Goal: Task Accomplishment & Management: Manage account settings

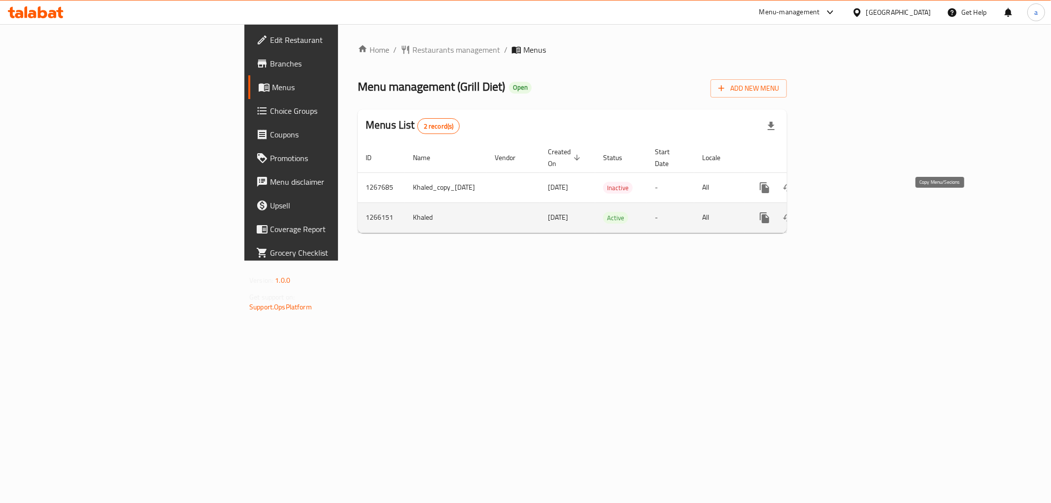
click at [770, 212] on icon "more" at bounding box center [765, 218] width 12 height 12
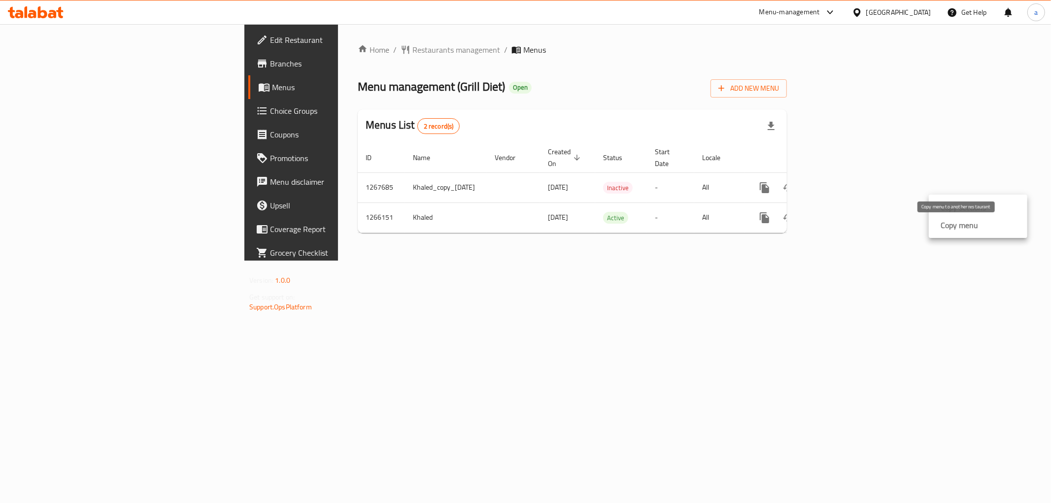
click at [943, 225] on strong "Copy menu" at bounding box center [958, 225] width 37 height 12
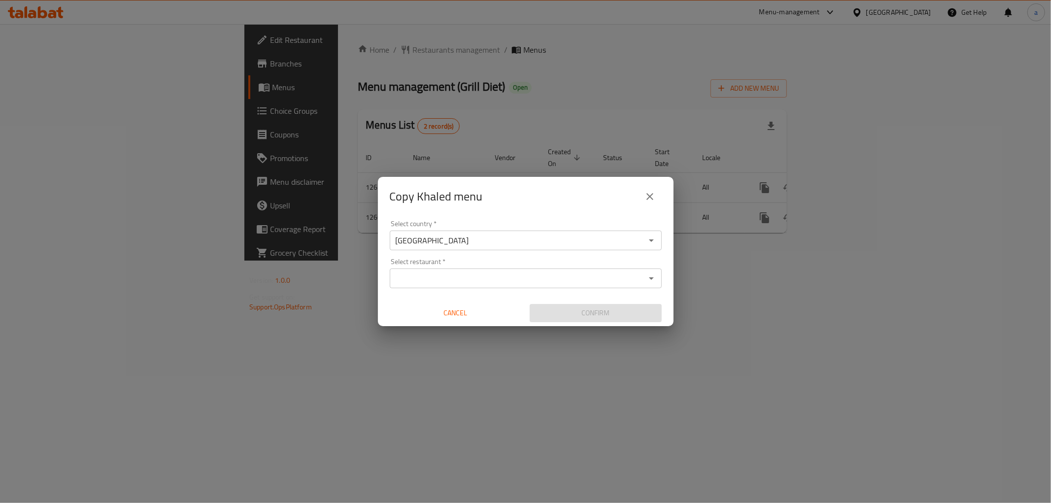
click at [459, 281] on input "Select restaurant   *" at bounding box center [518, 278] width 250 height 14
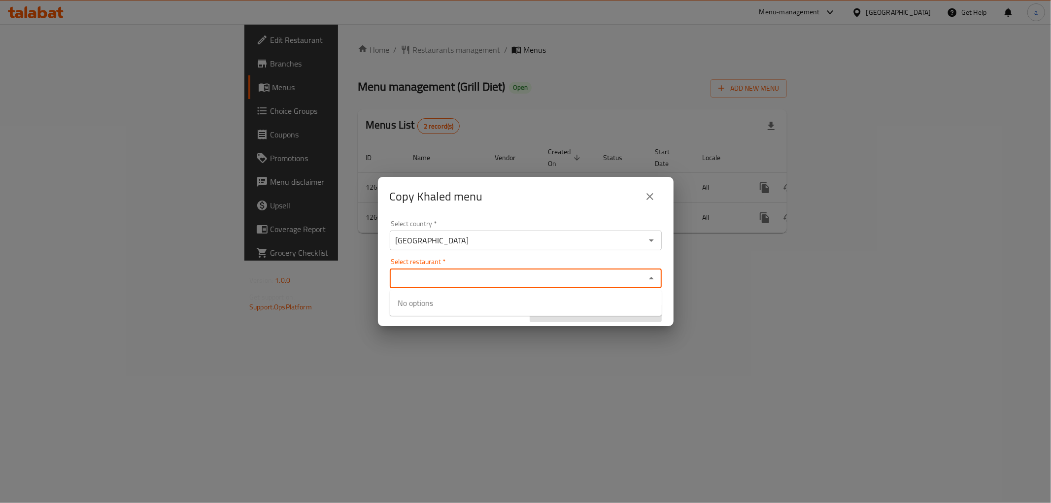
paste input "Diet Gym"
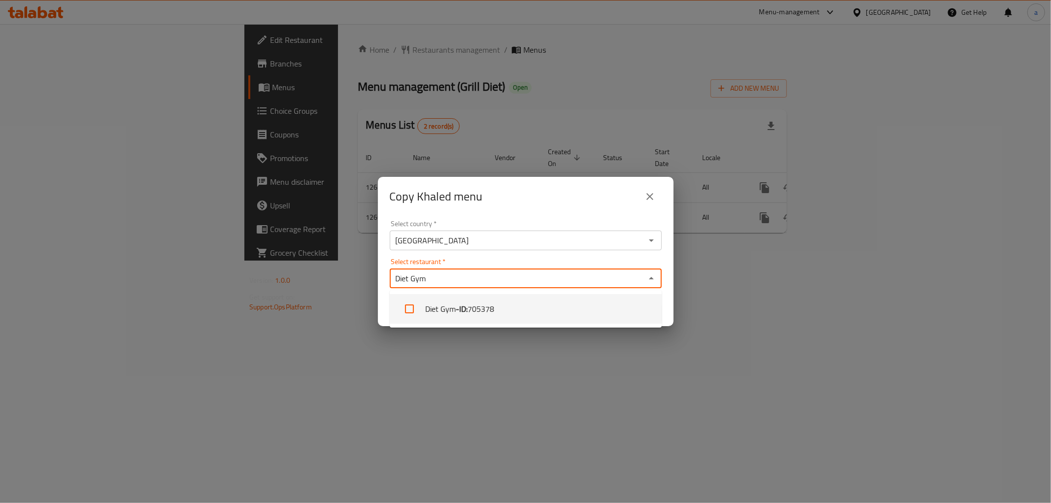
type input "Diet Gym"
click at [454, 274] on input "Select restaurant   *" at bounding box center [518, 278] width 250 height 14
click at [462, 308] on b "- ID:" at bounding box center [462, 309] width 12 height 12
checkbox input "true"
click at [462, 367] on div "Copy Khaled menu Select country   * [GEOGRAPHIC_DATA] Select country * Select r…" at bounding box center [525, 251] width 1051 height 503
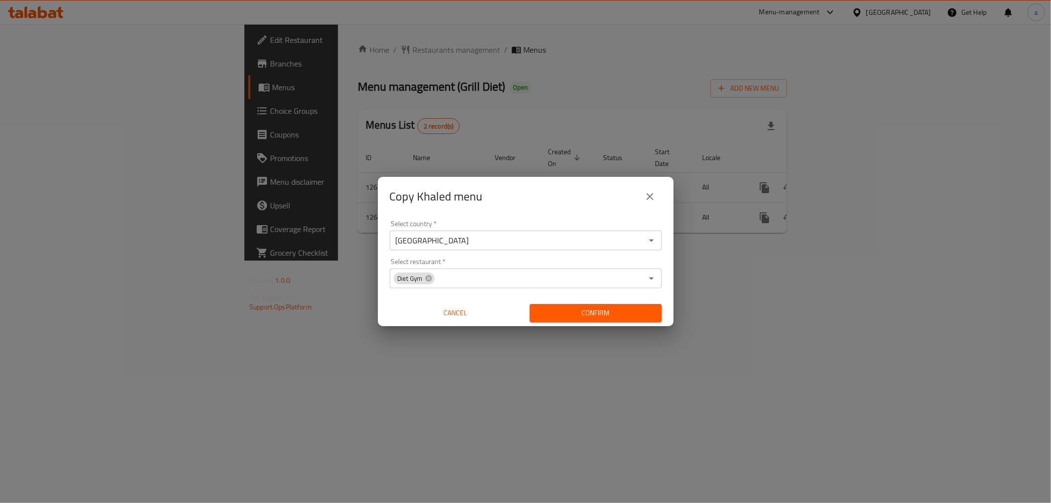
click at [565, 308] on span "Confirm" at bounding box center [595, 313] width 116 height 12
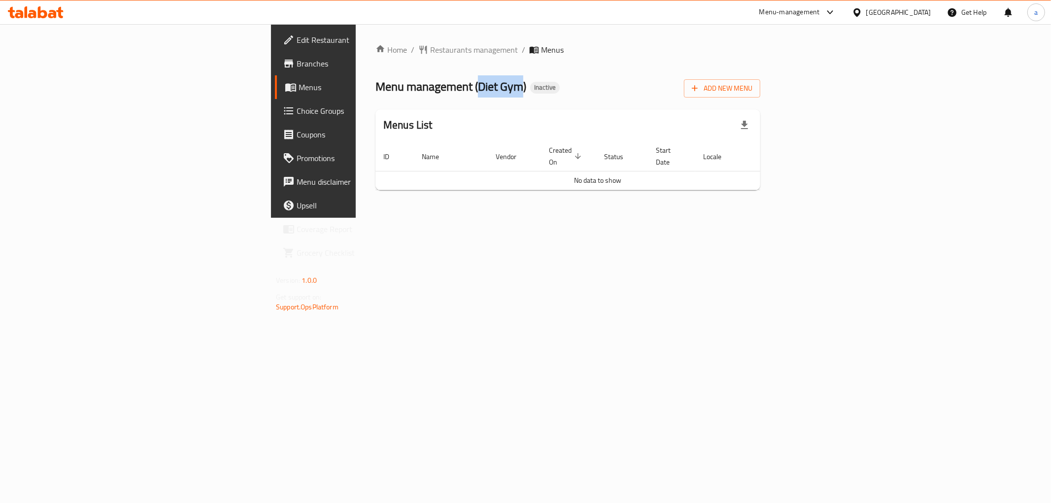
drag, startPoint x: 300, startPoint y: 84, endPoint x: 341, endPoint y: 88, distance: 40.6
click at [375, 88] on span "Menu management ( Diet Gym )" at bounding box center [450, 86] width 151 height 22
copy span "Diet Gym"
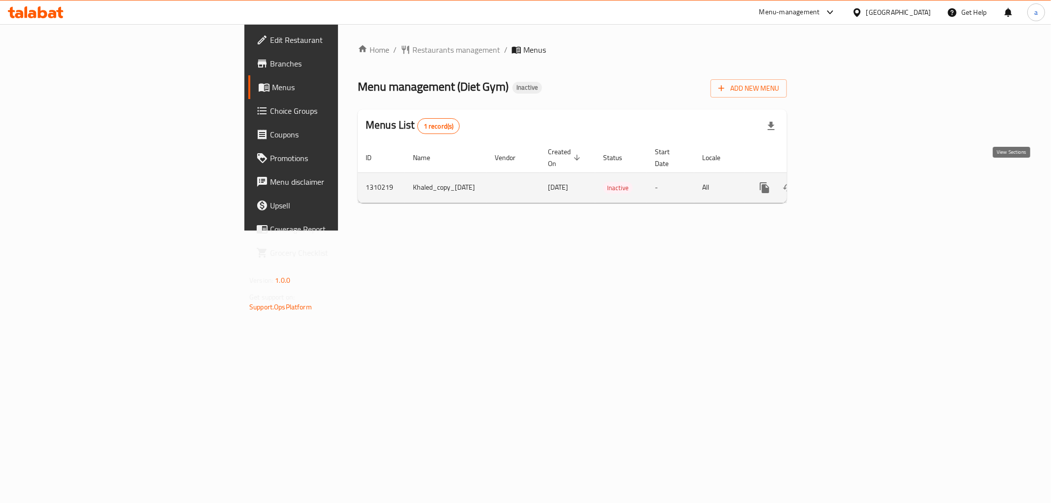
click at [847, 176] on link "enhanced table" at bounding box center [836, 188] width 24 height 24
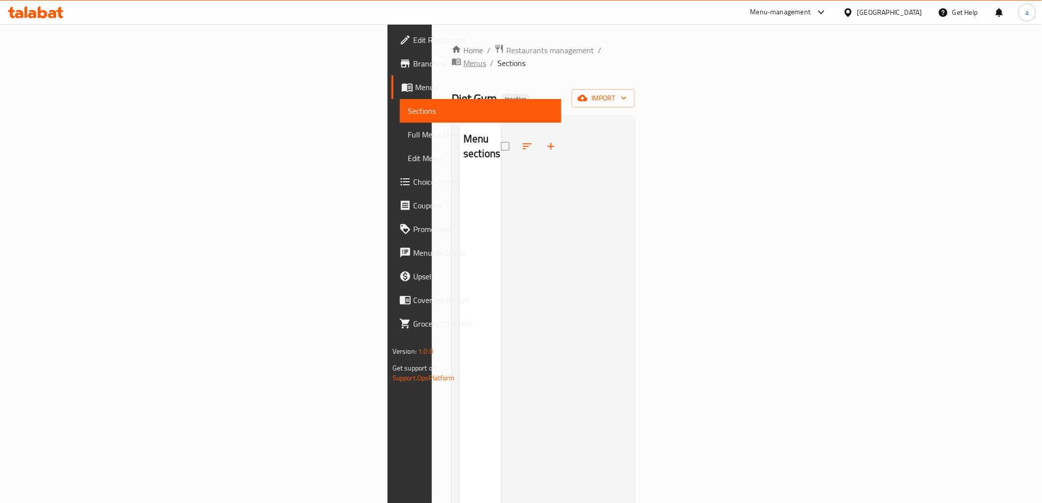
click at [464, 57] on span "Menus" at bounding box center [475, 63] width 23 height 12
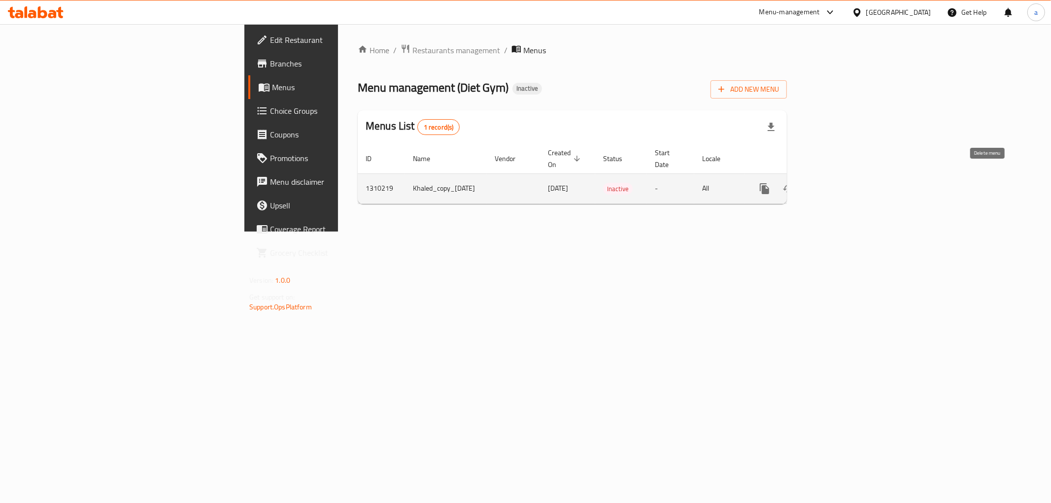
click at [818, 183] on icon "enhanced table" at bounding box center [812, 189] width 12 height 12
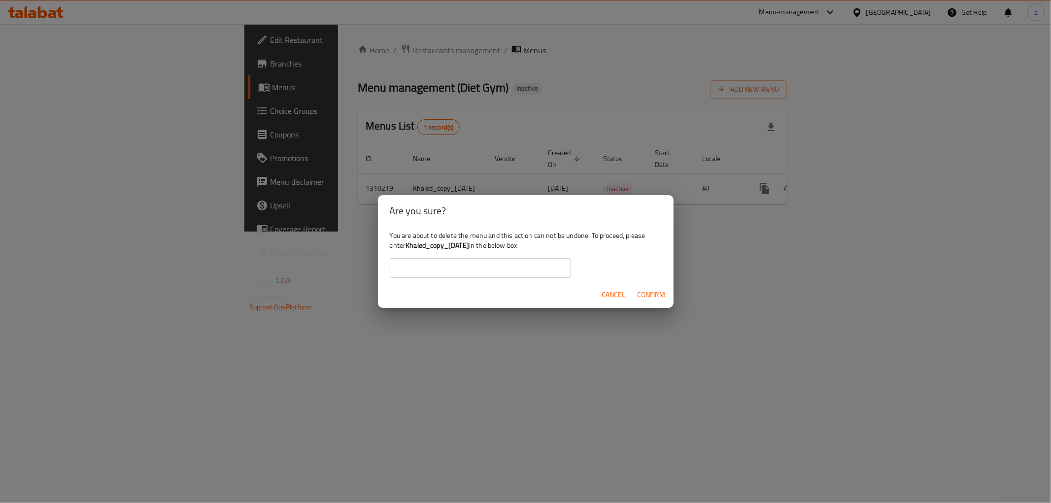
drag, startPoint x: 407, startPoint y: 246, endPoint x: 486, endPoint y: 244, distance: 78.4
click at [469, 244] on b "Khaled_copy_07/09/2025" at bounding box center [437, 245] width 64 height 13
copy b "Khaled_copy_07/09/2025"
click at [466, 264] on input "text" at bounding box center [480, 268] width 181 height 20
paste input "Khaled_copy_07/09/2025"
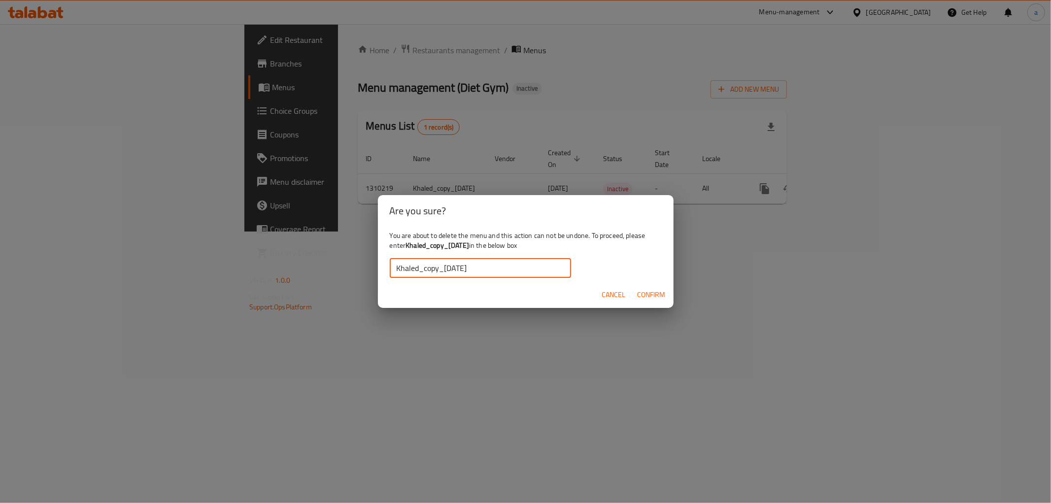
type input "Khaled_copy_07/09/2025"
click at [641, 291] on span "Confirm" at bounding box center [651, 295] width 28 height 12
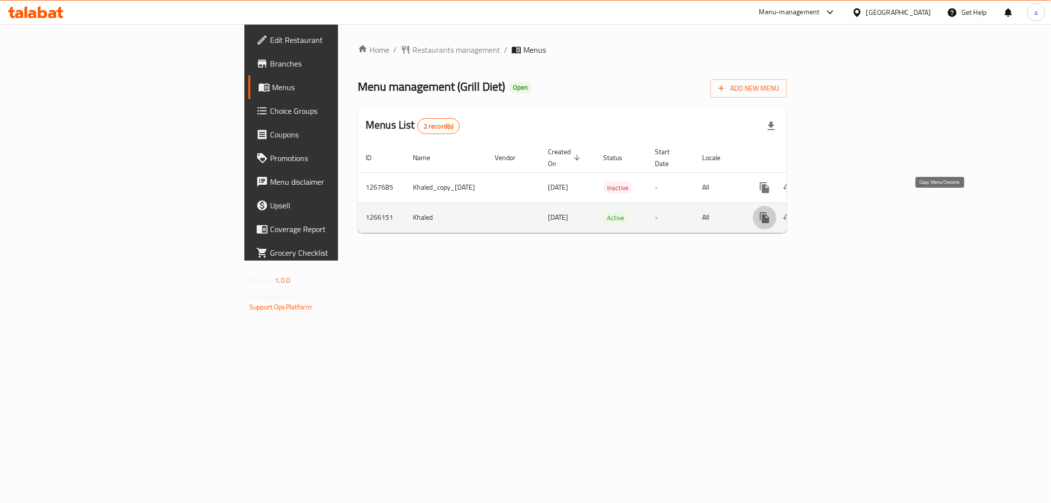
click at [776, 209] on button "more" at bounding box center [765, 218] width 24 height 24
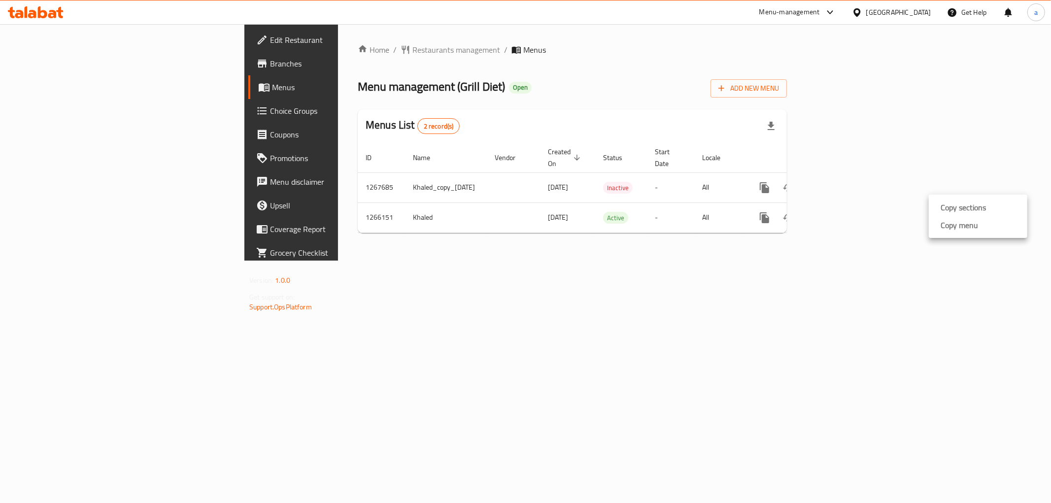
click at [951, 231] on strong "Copy menu" at bounding box center [958, 225] width 37 height 12
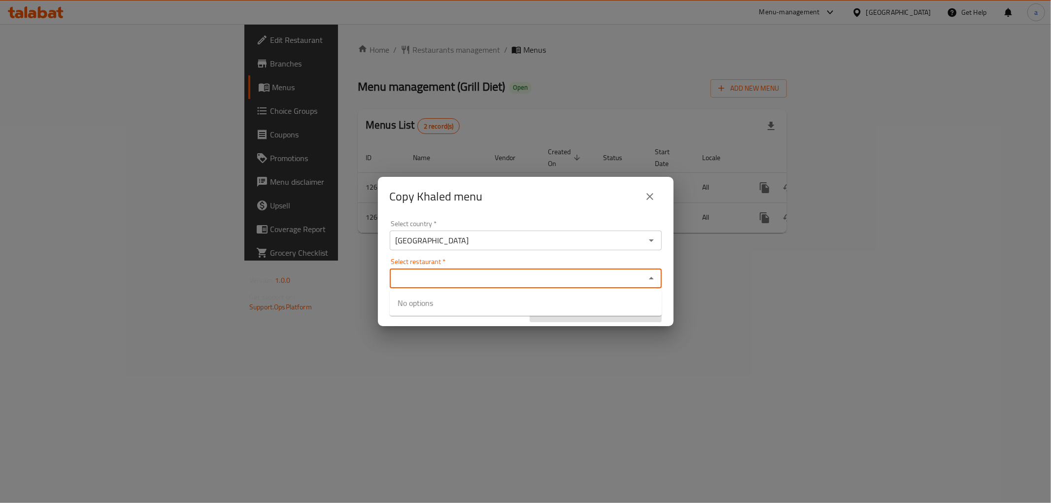
click at [538, 281] on input "Select restaurant   *" at bounding box center [518, 278] width 250 height 14
paste input "Diet Gym"
type input "Diet Gym"
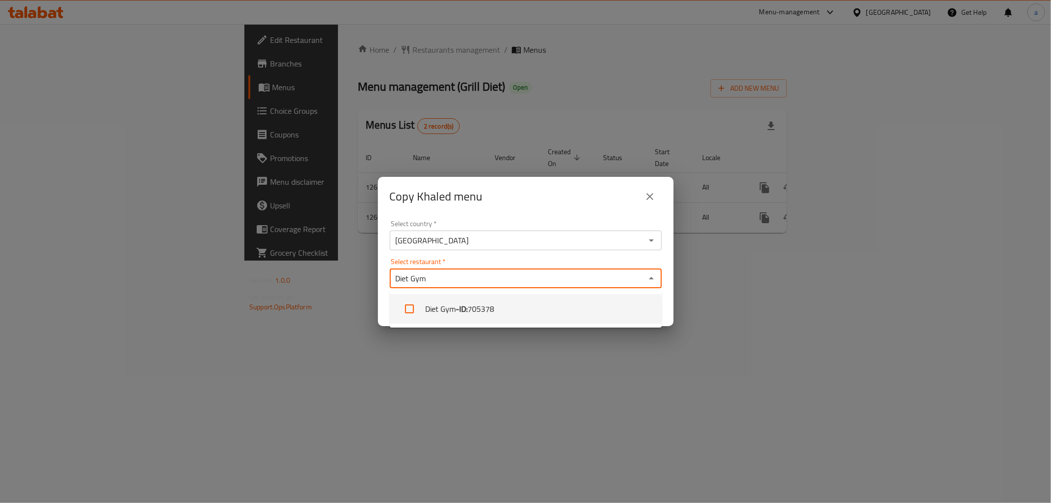
click at [483, 313] on span "705378" at bounding box center [480, 309] width 27 height 12
checkbox input "true"
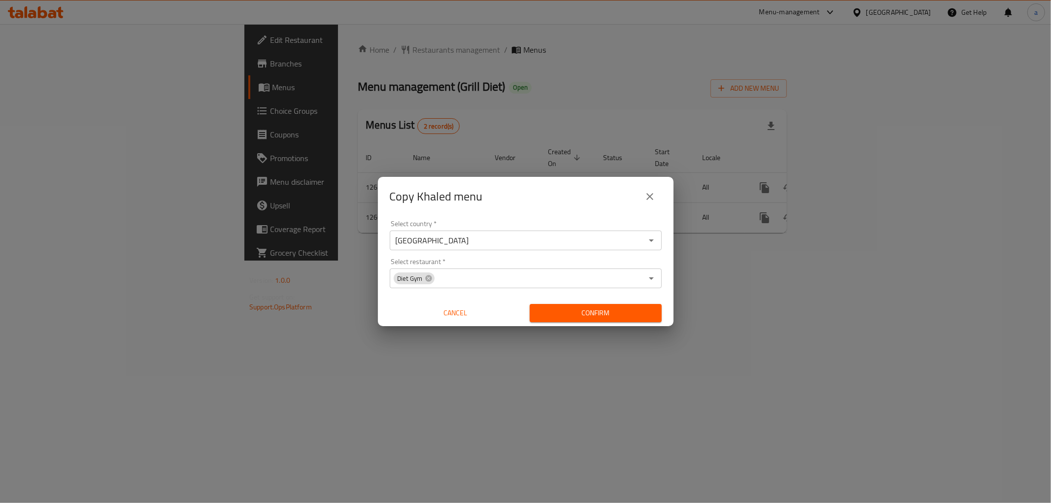
click at [499, 350] on div "Copy Khaled menu Select country   * Iraq Select country * Select restaurant   *…" at bounding box center [525, 251] width 1051 height 503
click at [582, 307] on span "Confirm" at bounding box center [595, 313] width 116 height 12
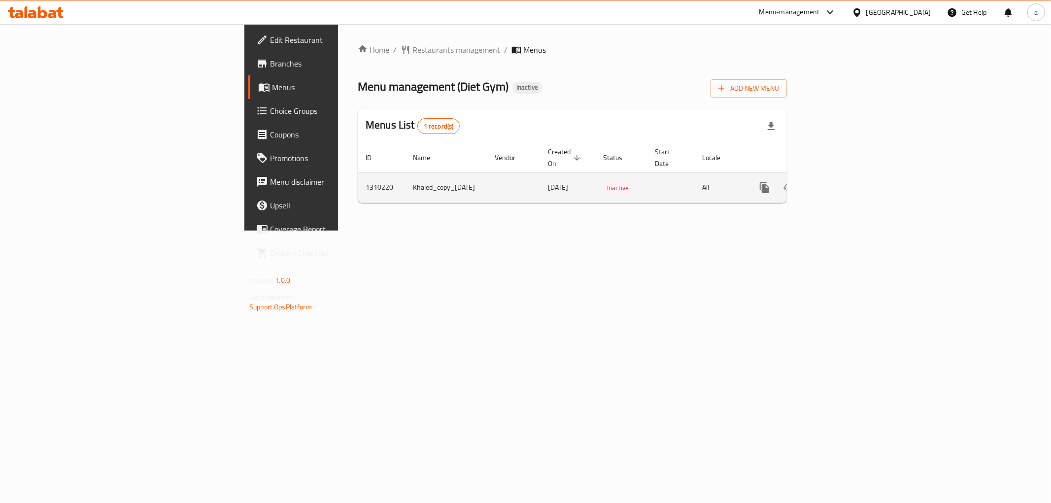
click at [841, 182] on icon "enhanced table" at bounding box center [836, 188] width 12 height 12
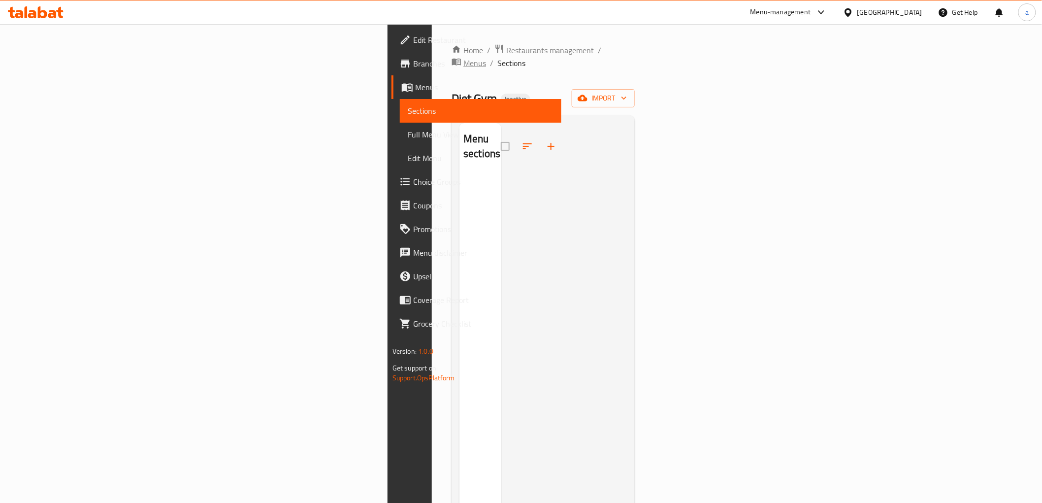
click at [464, 57] on span "Menus" at bounding box center [475, 63] width 23 height 12
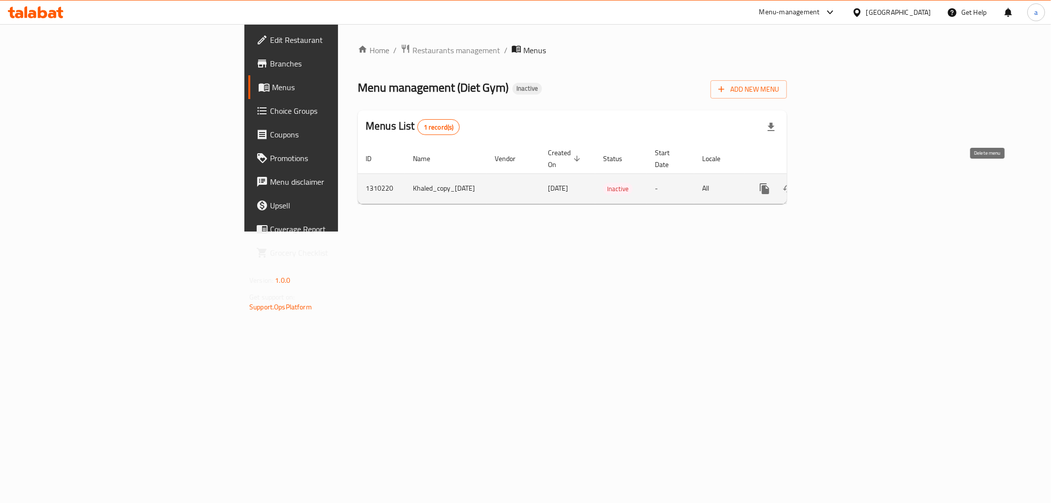
click at [818, 183] on icon "enhanced table" at bounding box center [812, 189] width 12 height 12
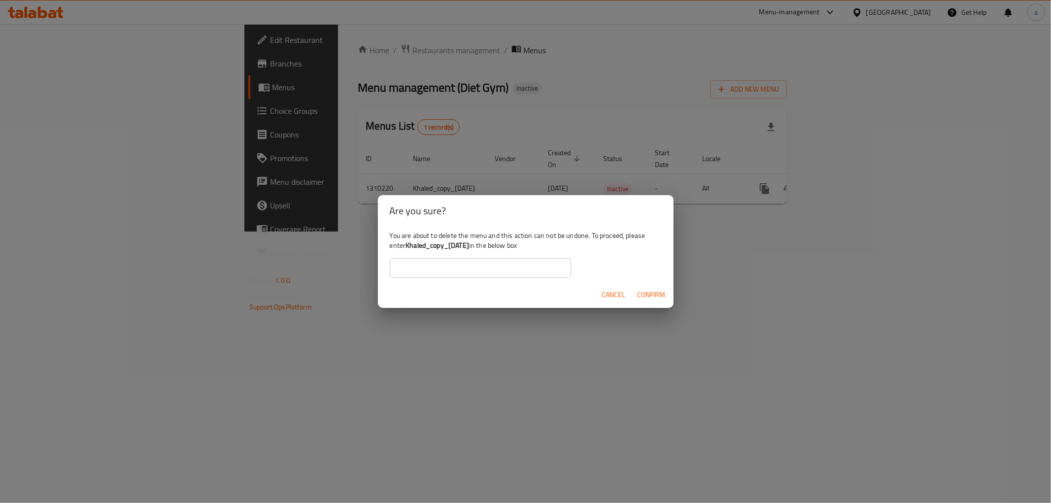
drag, startPoint x: 406, startPoint y: 243, endPoint x: 486, endPoint y: 242, distance: 79.8
click at [469, 242] on b "Khaled_copy_07/09/2025" at bounding box center [437, 245] width 64 height 13
copy b "Khaled_copy_07/09/2025"
click at [452, 265] on input "text" at bounding box center [480, 268] width 181 height 20
paste input "Khaled_copy_07/09/2025"
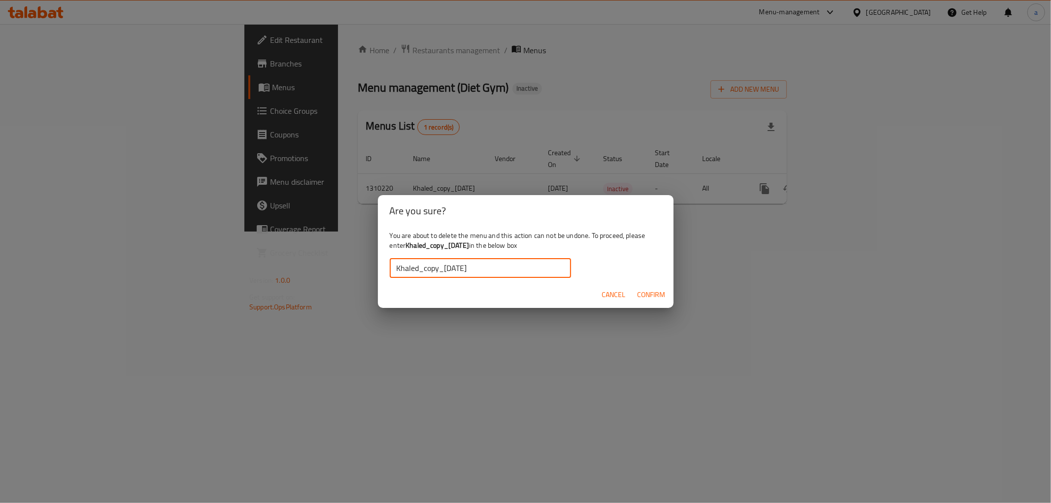
type input "Khaled_copy_07/09/2025"
click at [651, 293] on span "Confirm" at bounding box center [651, 295] width 28 height 12
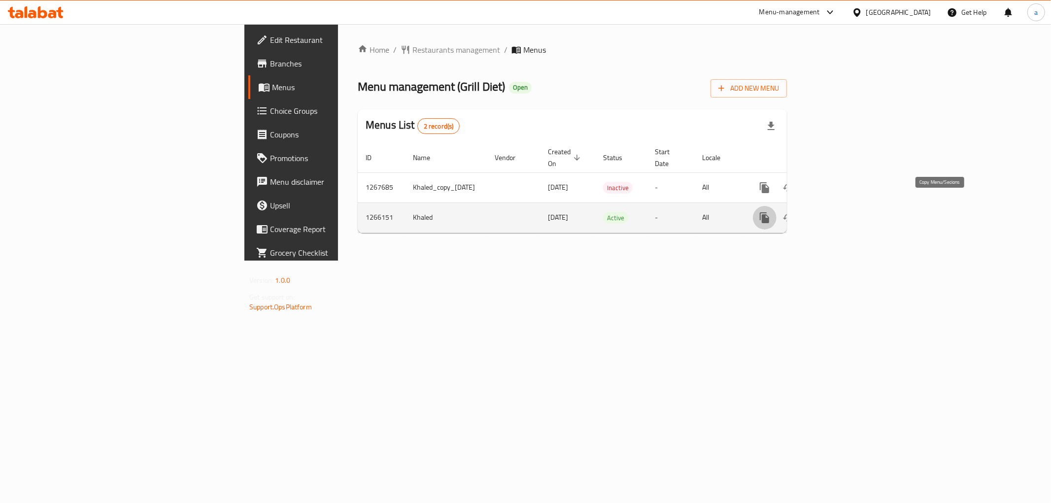
click at [769, 212] on icon "more" at bounding box center [764, 217] width 9 height 11
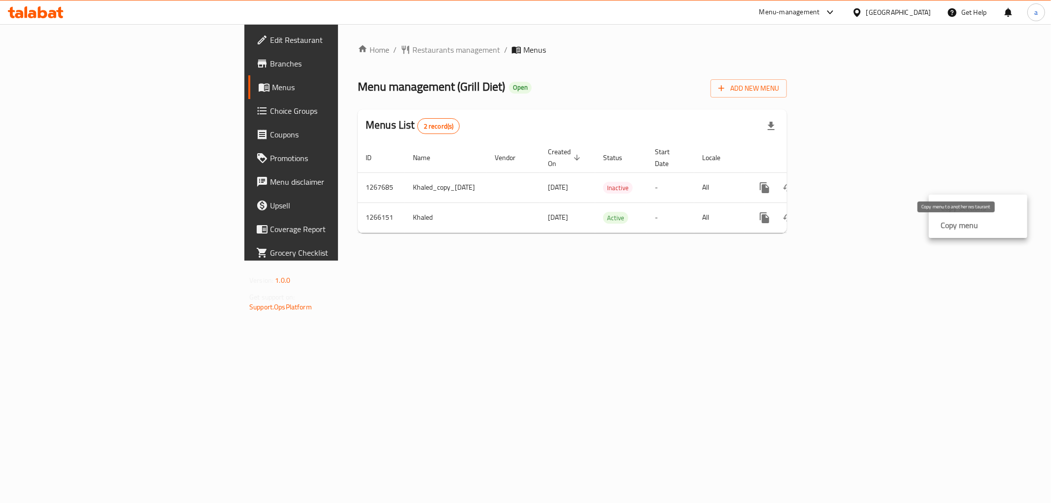
click at [950, 225] on strong "Copy menu" at bounding box center [958, 225] width 37 height 12
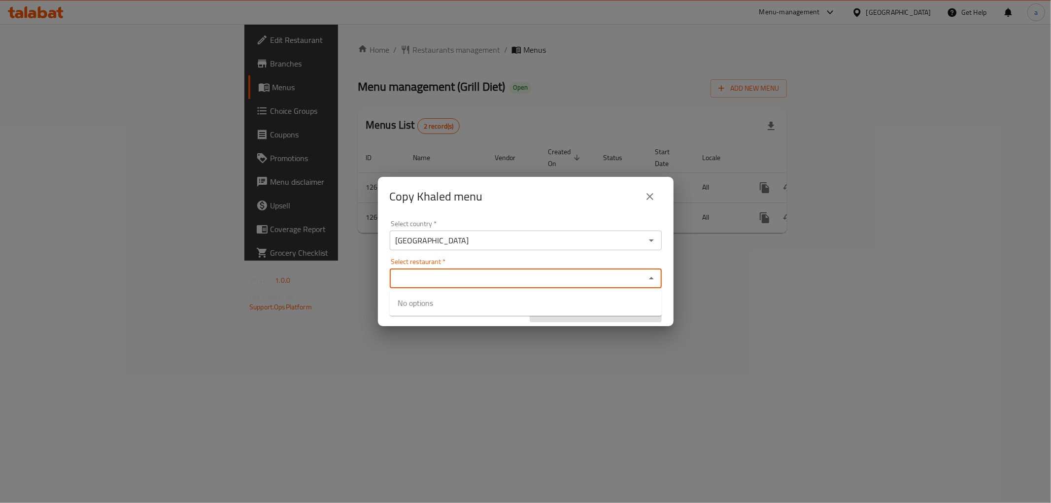
click at [493, 271] on input "Select restaurant   *" at bounding box center [518, 278] width 250 height 14
paste input "Diet Gym"
type input "Diet Gym"
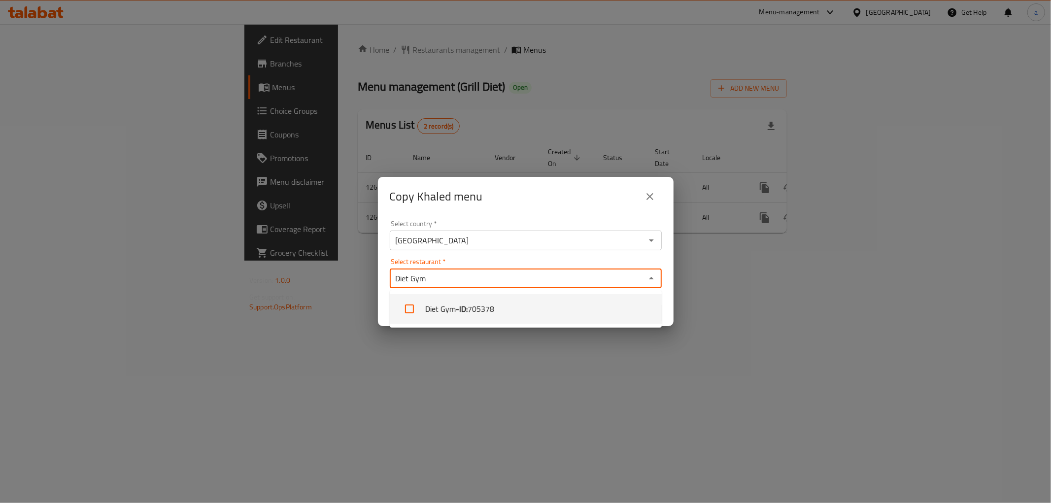
click at [494, 308] on span "705378" at bounding box center [480, 309] width 27 height 12
checkbox input "true"
click at [457, 255] on div "Select country   * Iraq Select country * Select restaurant   * Diet Gym Select …" at bounding box center [526, 271] width 296 height 110
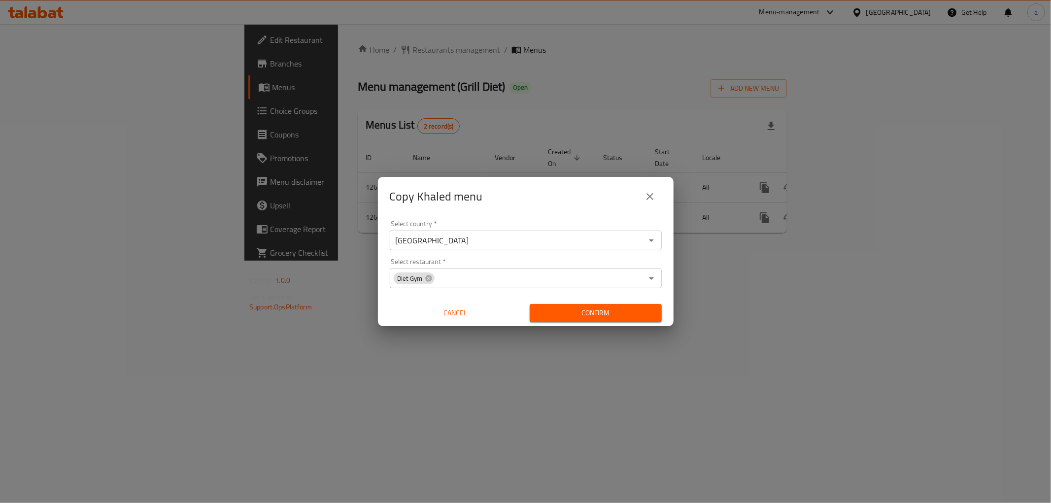
click at [626, 312] on span "Confirm" at bounding box center [595, 313] width 116 height 12
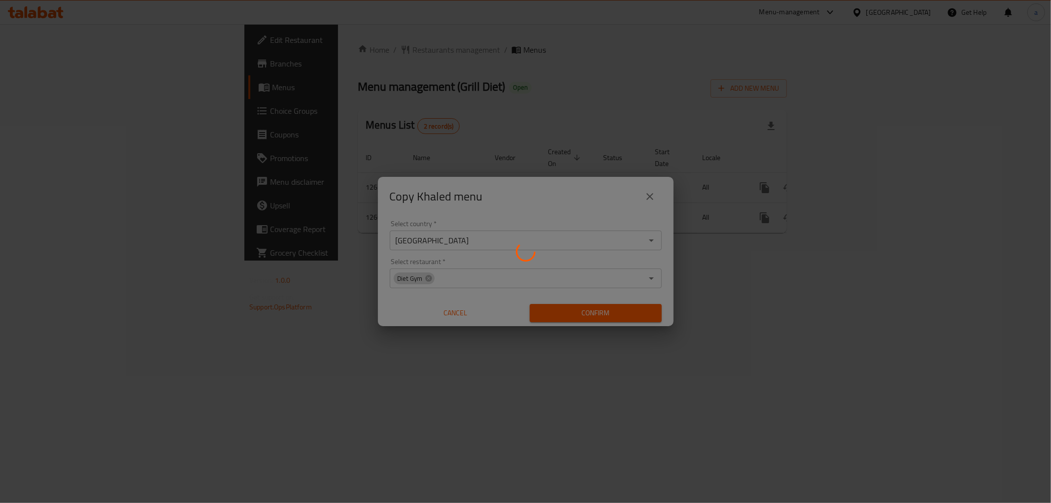
click at [589, 295] on div at bounding box center [525, 251] width 1051 height 503
click at [584, 290] on div at bounding box center [525, 251] width 1051 height 503
click at [599, 254] on div at bounding box center [525, 251] width 1051 height 503
drag, startPoint x: 641, startPoint y: 194, endPoint x: 460, endPoint y: 167, distance: 183.4
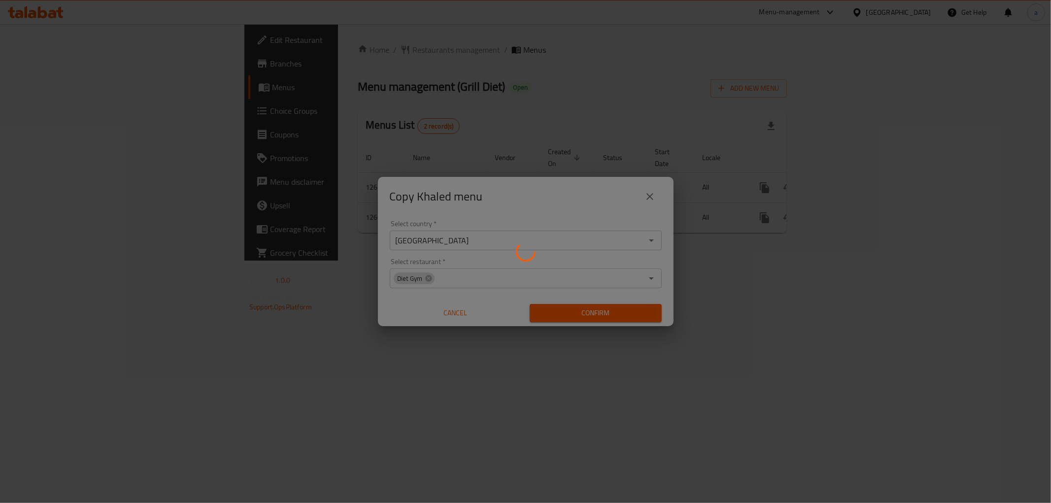
click at [642, 194] on div at bounding box center [525, 251] width 1051 height 503
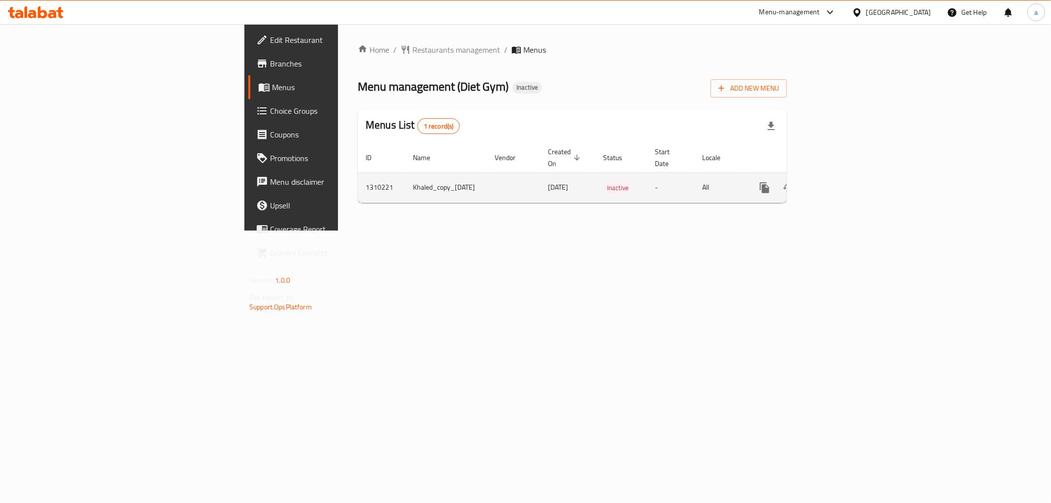
click at [841, 182] on icon "enhanced table" at bounding box center [836, 188] width 12 height 12
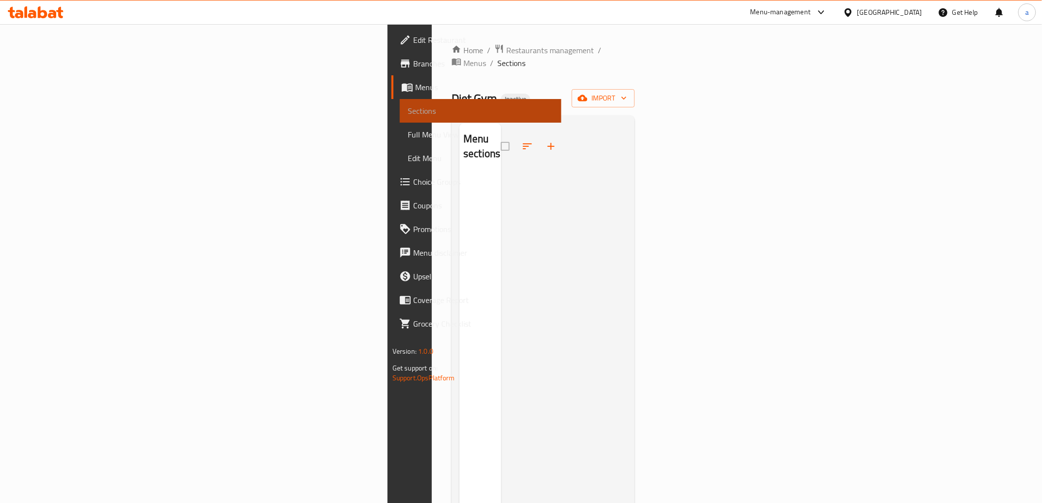
click at [408, 107] on span "Sections" at bounding box center [481, 111] width 146 height 12
click at [415, 87] on span "Menus" at bounding box center [484, 87] width 138 height 12
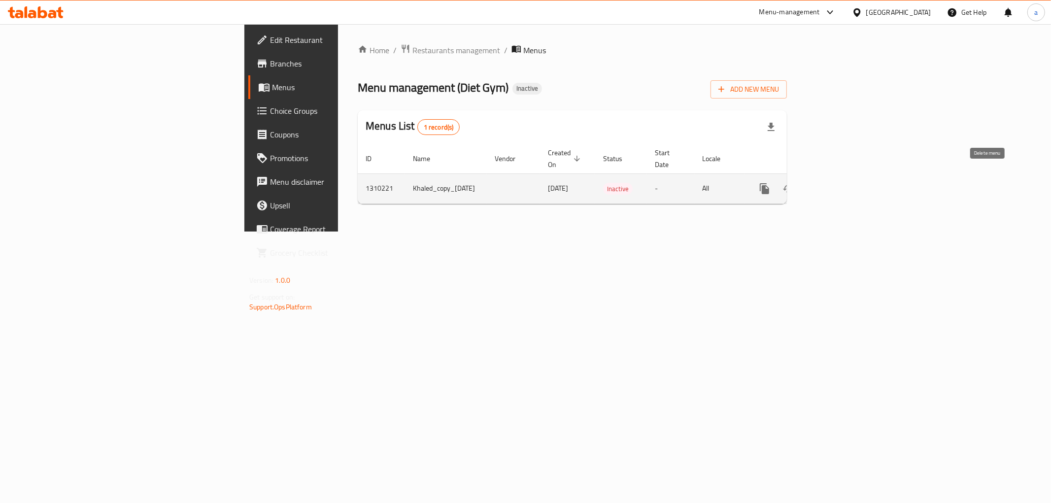
click at [815, 184] on icon "enhanced table" at bounding box center [811, 188] width 7 height 9
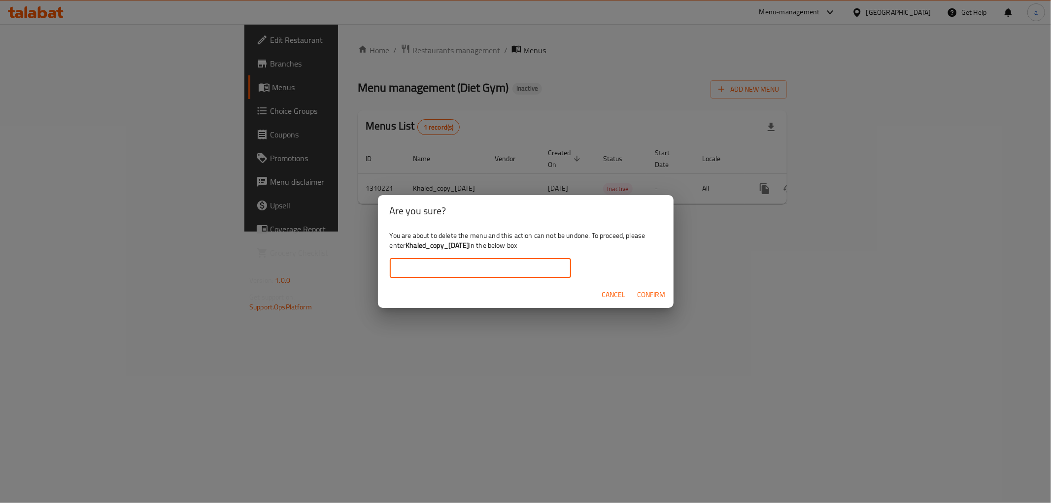
click at [516, 268] on input "text" at bounding box center [480, 268] width 181 height 20
drag, startPoint x: 405, startPoint y: 244, endPoint x: 488, endPoint y: 242, distance: 82.3
click at [488, 242] on div "You are about to delete the menu and this action can not be undone. To proceed,…" at bounding box center [526, 254] width 296 height 55
copy div "Khaled_copy_[DATE]"
click at [470, 270] on input "text" at bounding box center [480, 268] width 181 height 20
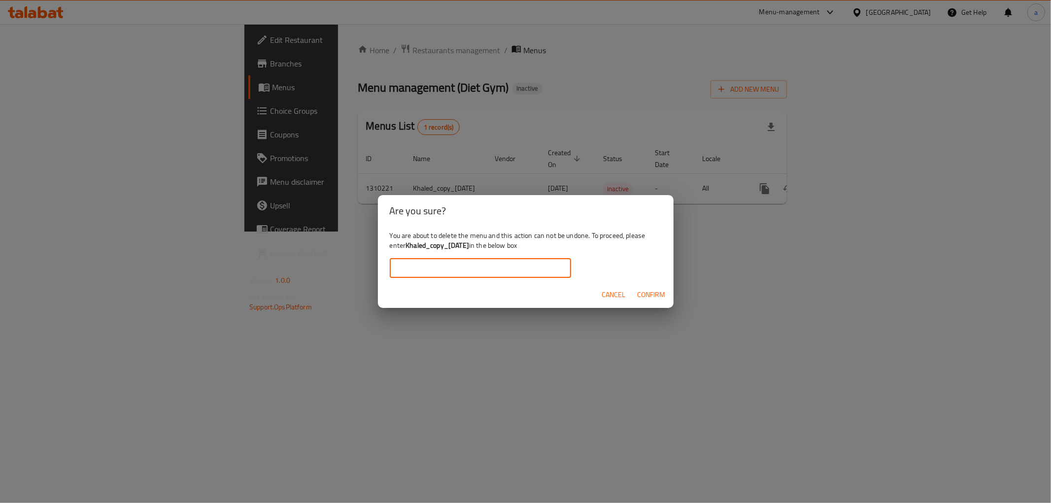
paste input "Khaled_copy_[DATE]"
click at [644, 293] on span "Confirm" at bounding box center [651, 295] width 28 height 12
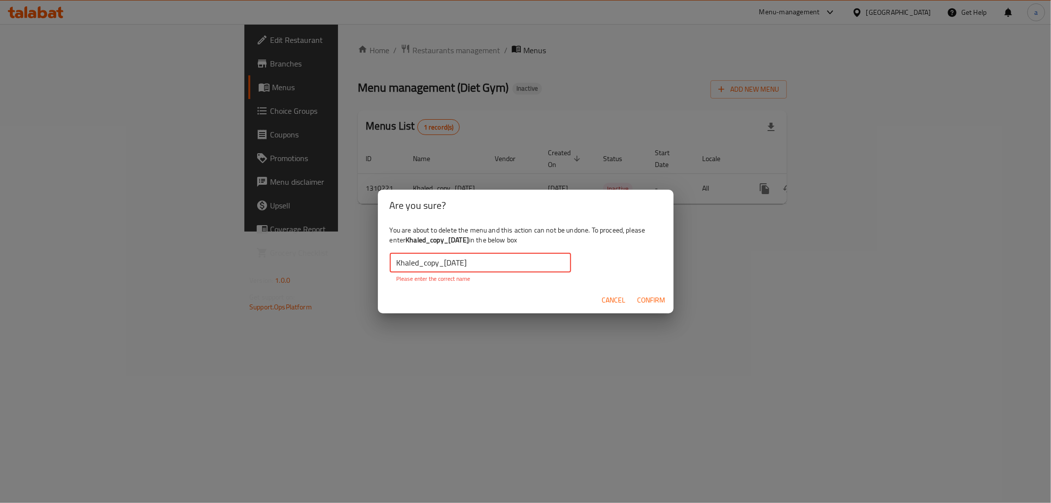
drag, startPoint x: 398, startPoint y: 261, endPoint x: 378, endPoint y: 265, distance: 20.6
click at [378, 265] on div "You are about to delete the menu and this action can not be undone. To proceed,…" at bounding box center [526, 254] width 296 height 66
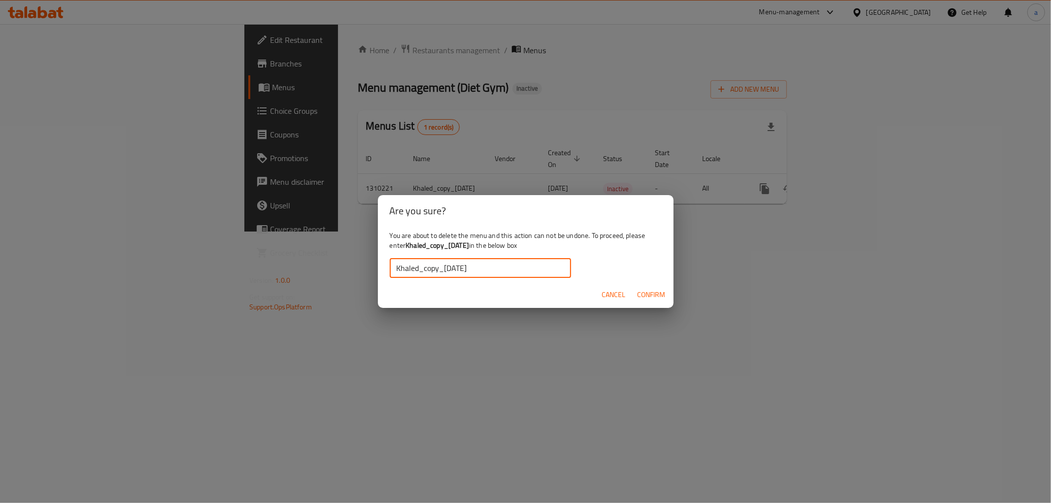
type input "Khaled_copy_07/09/2025"
click at [646, 286] on button "Confirm" at bounding box center [651, 295] width 36 height 18
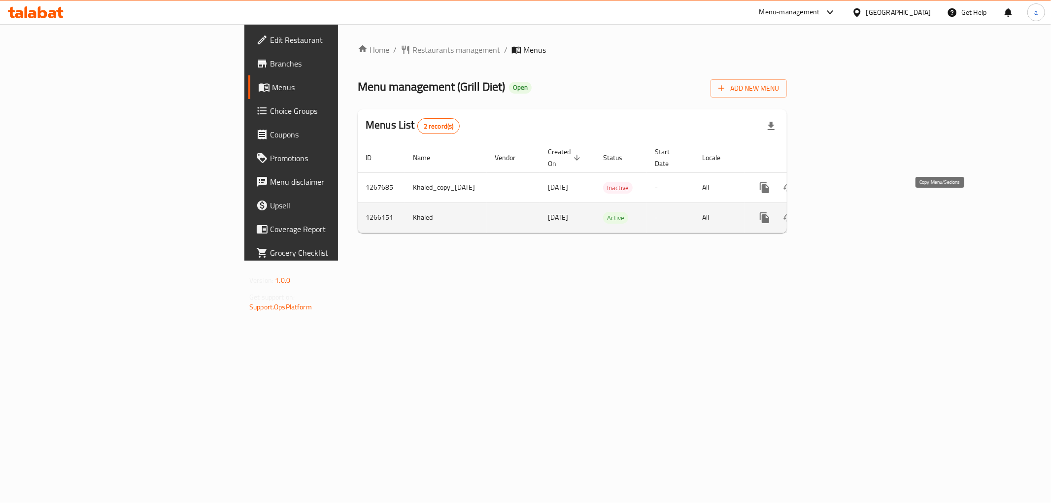
click at [769, 212] on icon "more" at bounding box center [764, 217] width 9 height 11
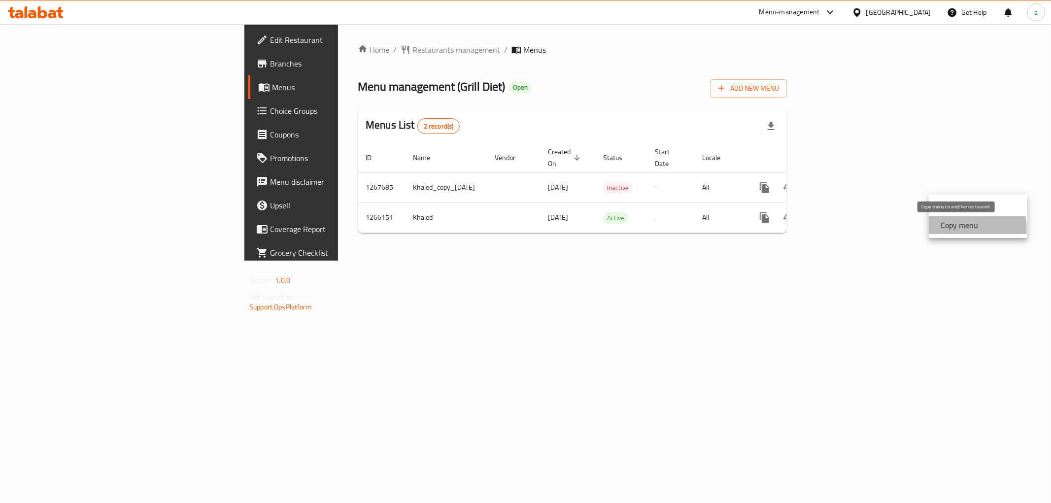
click at [947, 229] on strong "Copy menu" at bounding box center [958, 225] width 37 height 12
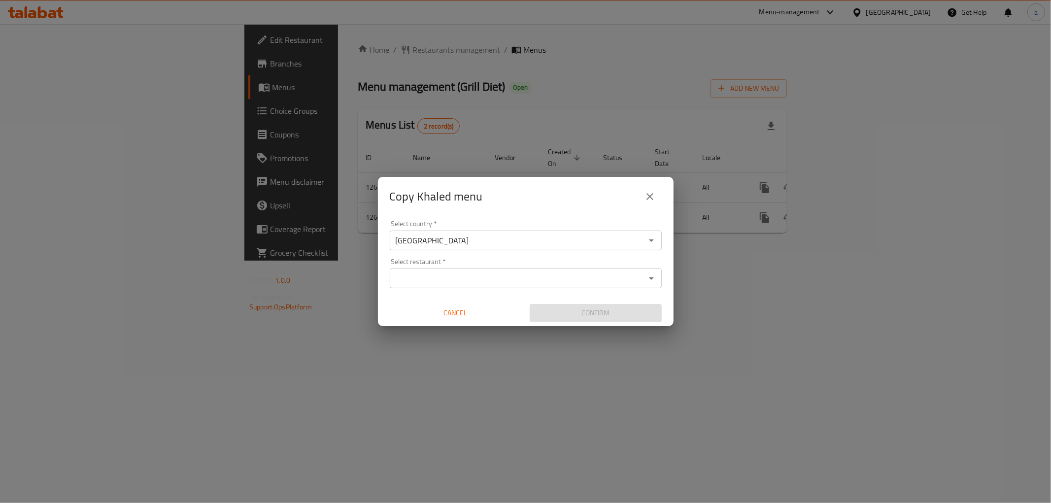
click at [488, 282] on input "Select restaurant   *" at bounding box center [518, 278] width 250 height 14
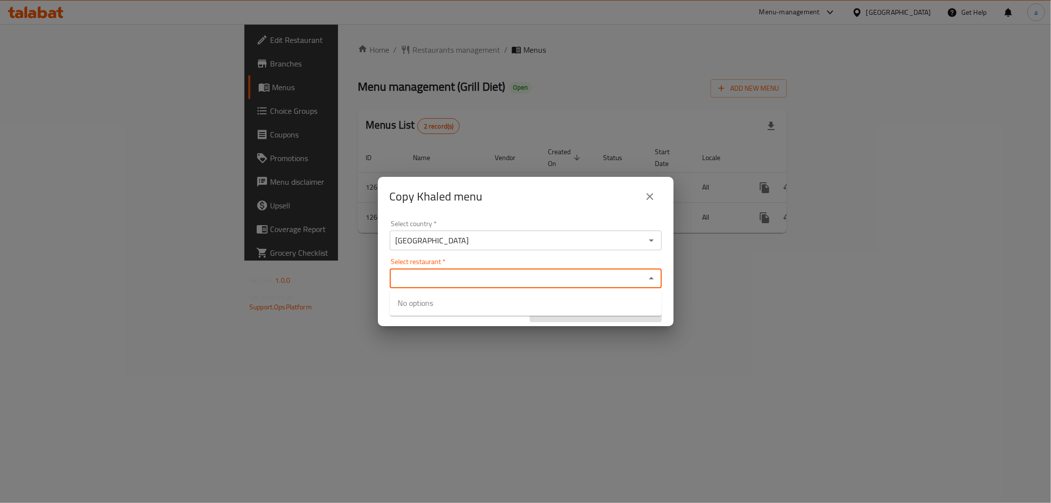
paste input "Diet Gym"
type input "Diet Gym"
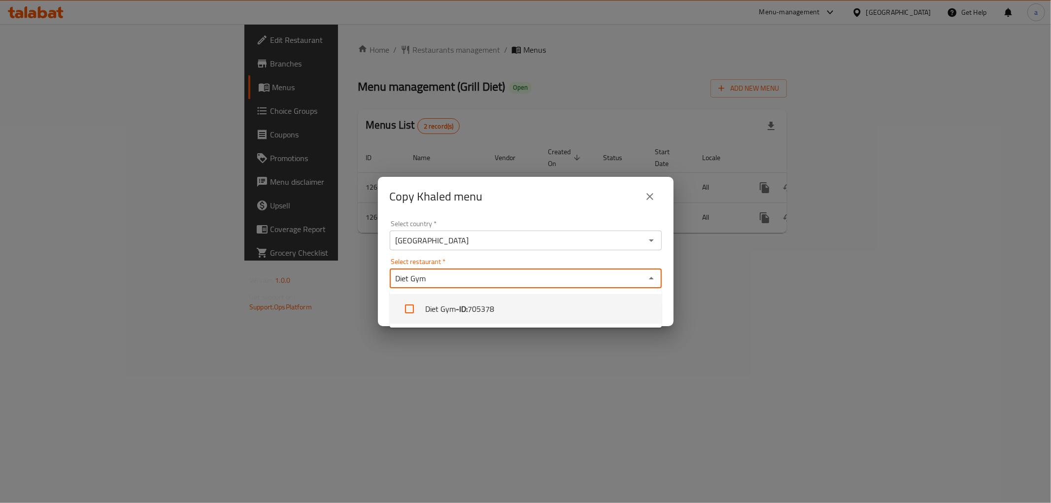
click at [514, 303] on li "Diet Gym - ID: 705378" at bounding box center [526, 309] width 272 height 30
checkbox input "true"
click at [550, 258] on div "Select restaurant   * Diet Gym Select restaurant *" at bounding box center [526, 273] width 272 height 30
click at [533, 256] on div "Select country   * Iraq Select country * Select restaurant   * Diet Gym Select …" at bounding box center [526, 271] width 296 height 110
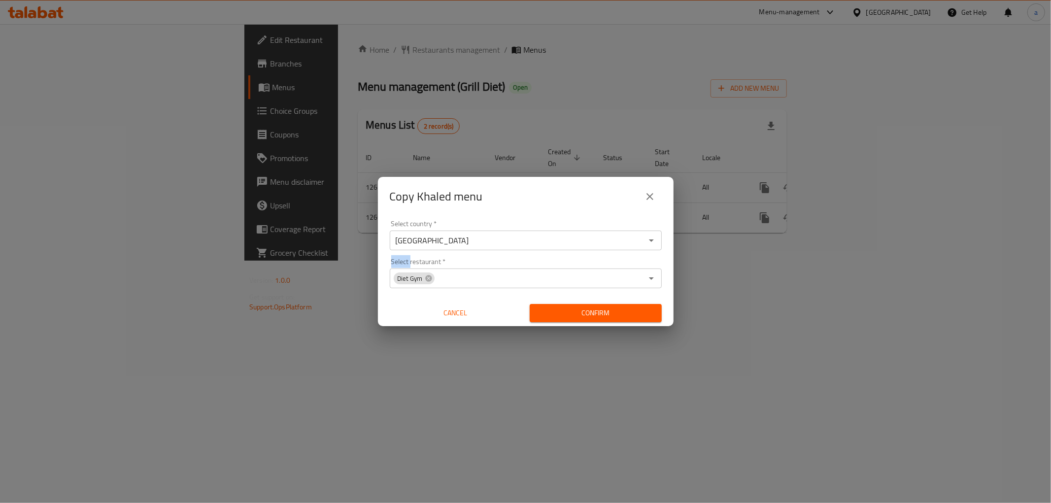
click at [533, 256] on div "Select country   * Iraq Select country * Select restaurant   * Diet Gym Select …" at bounding box center [526, 271] width 296 height 110
click at [564, 307] on span "Confirm" at bounding box center [595, 313] width 116 height 12
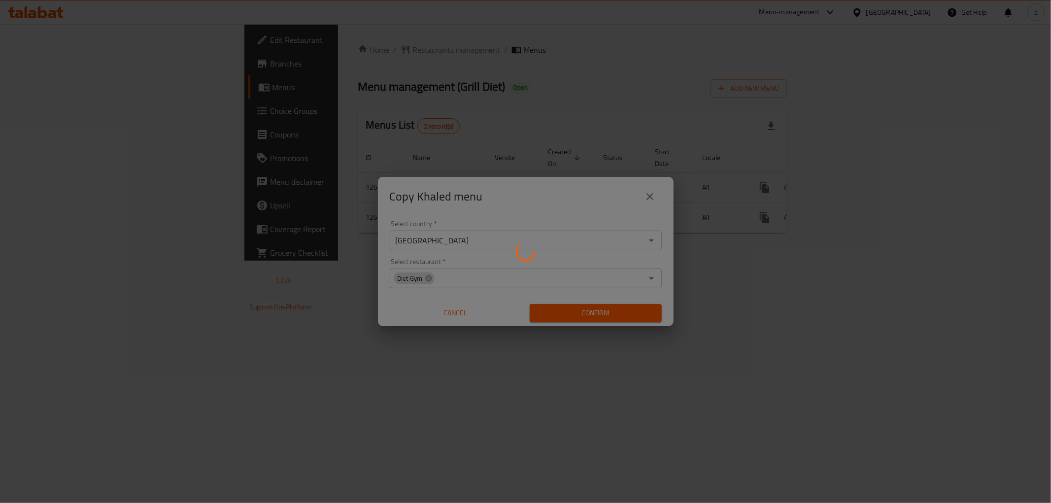
click at [427, 262] on div at bounding box center [525, 251] width 1051 height 503
click at [431, 151] on div at bounding box center [525, 251] width 1051 height 503
click at [404, 205] on div at bounding box center [525, 251] width 1051 height 503
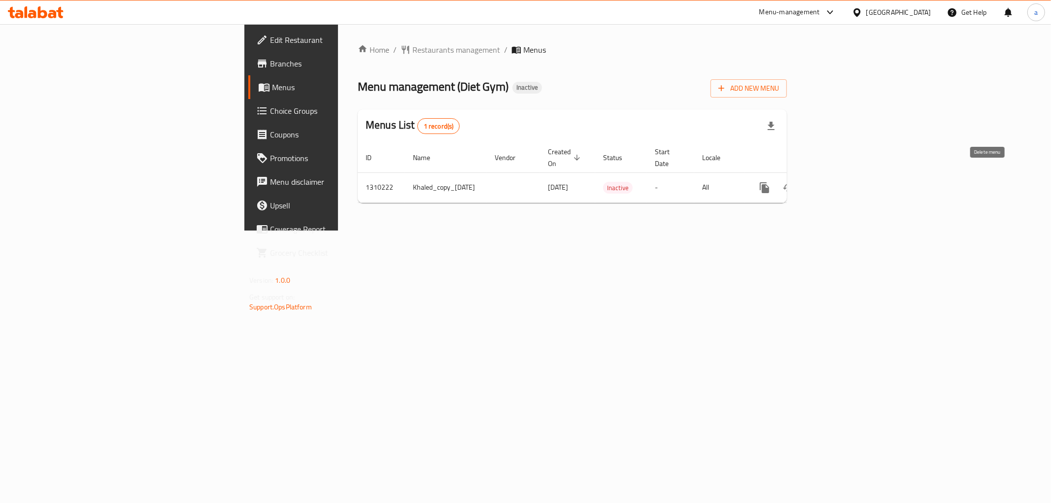
drag, startPoint x: 992, startPoint y: 176, endPoint x: 688, endPoint y: 278, distance: 321.1
click at [755, 231] on div "Home / Restaurants management / Menus Menu management ( Diet Gym ) Inactive Add…" at bounding box center [572, 127] width 468 height 206
click at [270, 34] on span "Edit Restaurant" at bounding box center [341, 40] width 142 height 12
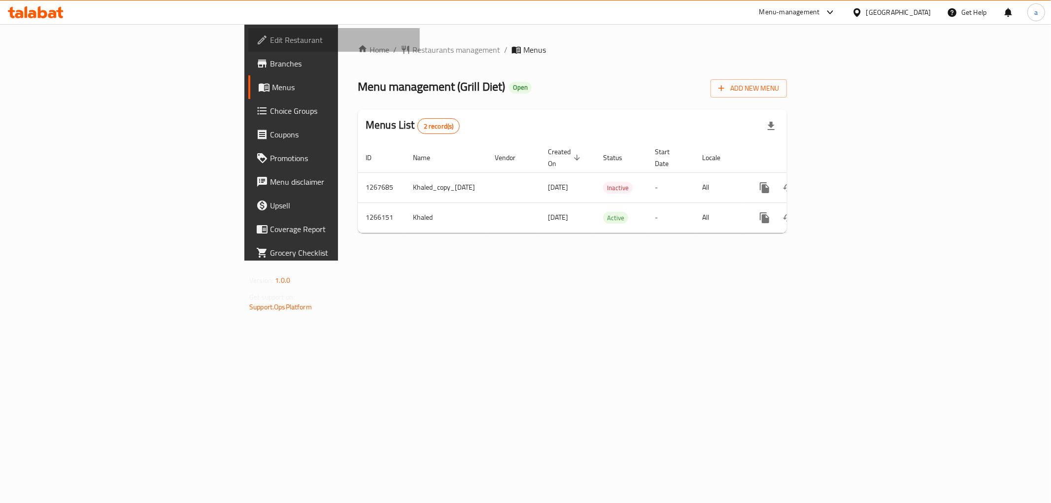
click at [270, 45] on span "Edit Restaurant" at bounding box center [341, 40] width 142 height 12
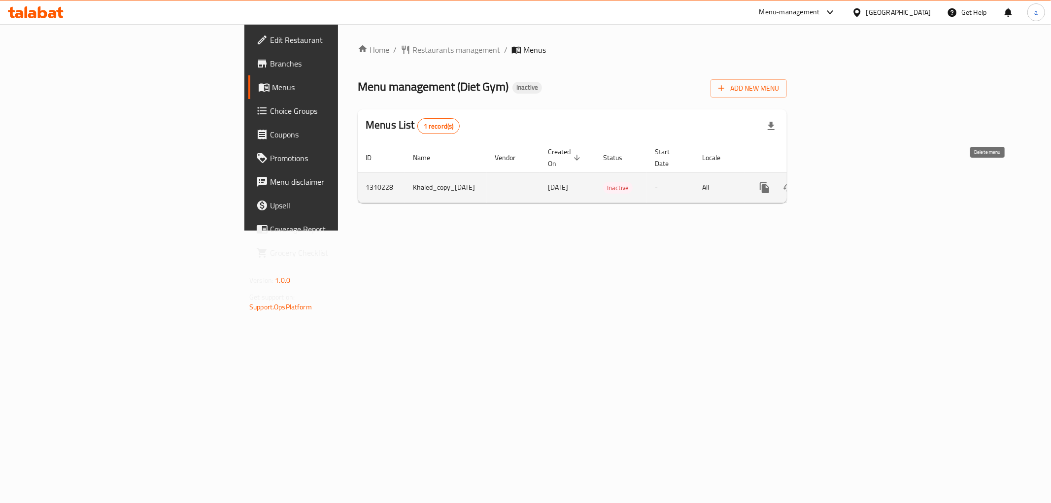
click at [818, 182] on icon "enhanced table" at bounding box center [812, 188] width 12 height 12
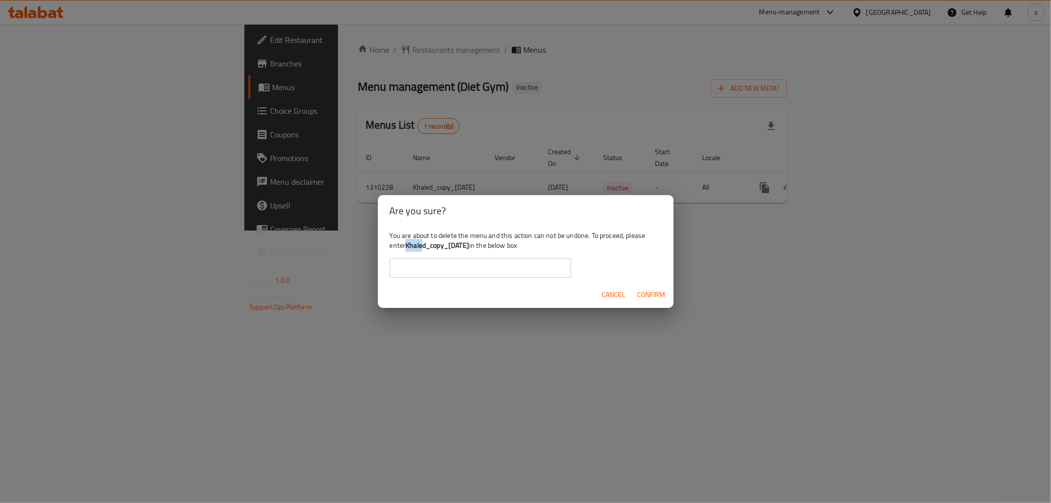
drag, startPoint x: 408, startPoint y: 243, endPoint x: 417, endPoint y: 248, distance: 10.1
click at [422, 246] on b "Khaled_copy_[DATE]" at bounding box center [437, 245] width 64 height 13
click at [424, 245] on b "Khaled_copy_[DATE]" at bounding box center [437, 245] width 64 height 13
drag, startPoint x: 407, startPoint y: 244, endPoint x: 486, endPoint y: 245, distance: 78.3
click at [469, 245] on b "Khaled_copy_07/09/2025" at bounding box center [437, 245] width 64 height 13
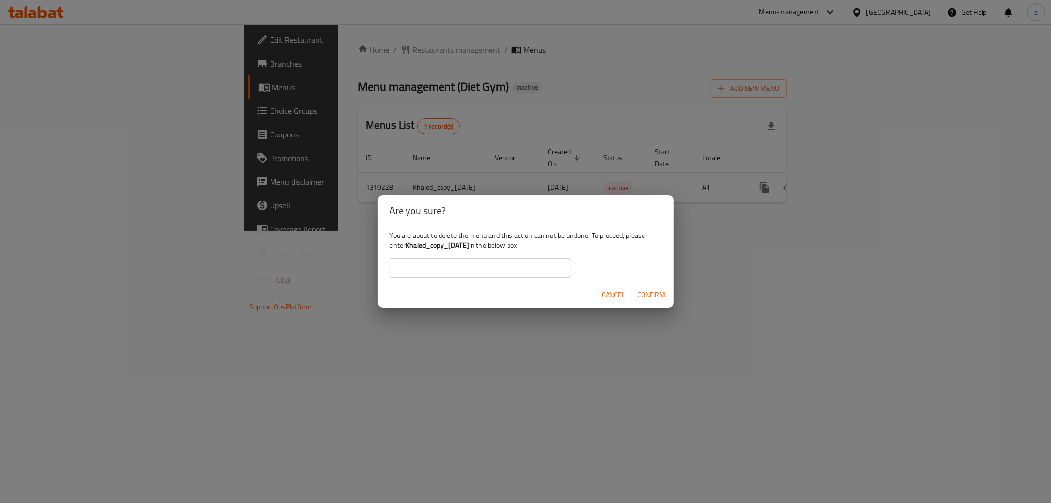
copy b "Khaled_copy_07/09/2025"
click at [472, 267] on input "text" at bounding box center [480, 268] width 181 height 20
paste input "Khaled_copy_07/09/2025"
type input "Khaled_copy_07/09/2025"
click at [642, 290] on span "Confirm" at bounding box center [651, 295] width 28 height 12
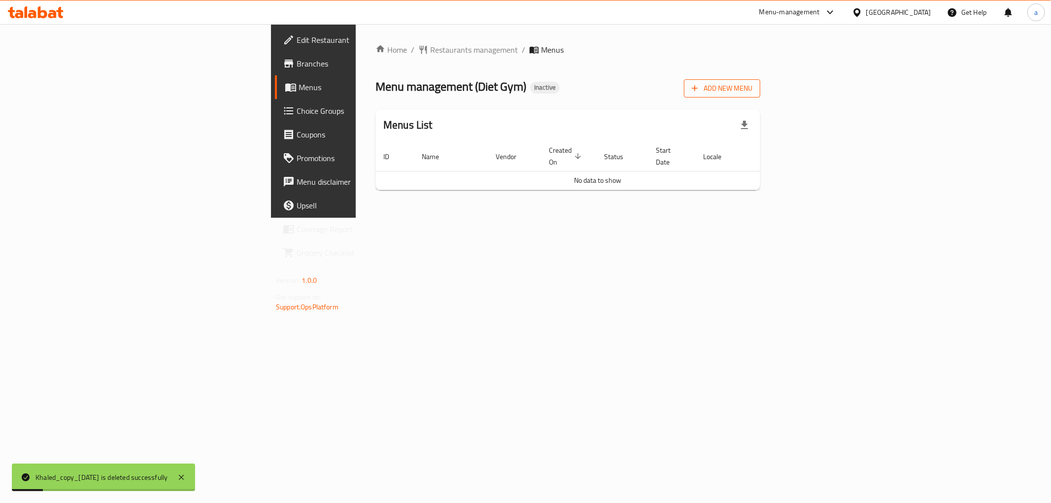
click at [700, 89] on icon "button" at bounding box center [695, 88] width 10 height 10
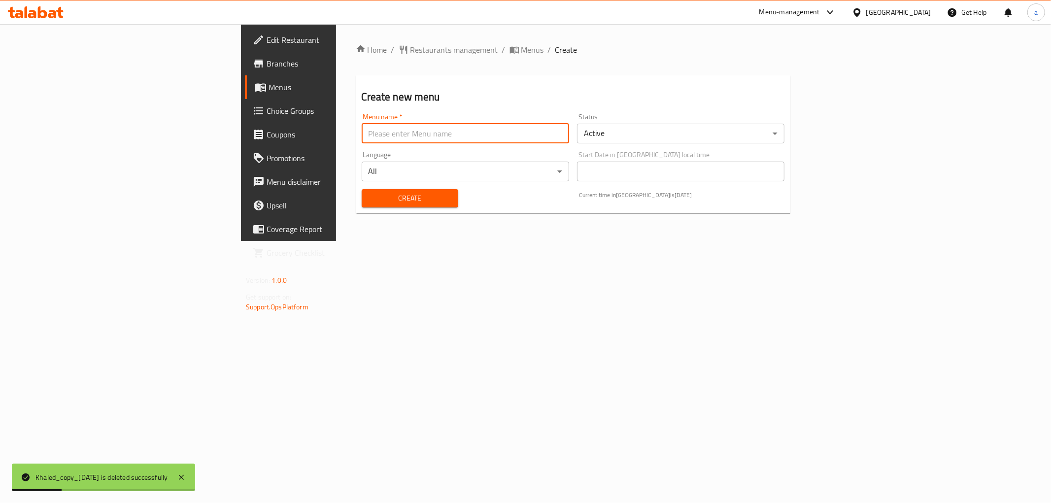
click at [542, 138] on input "text" at bounding box center [465, 134] width 207 height 20
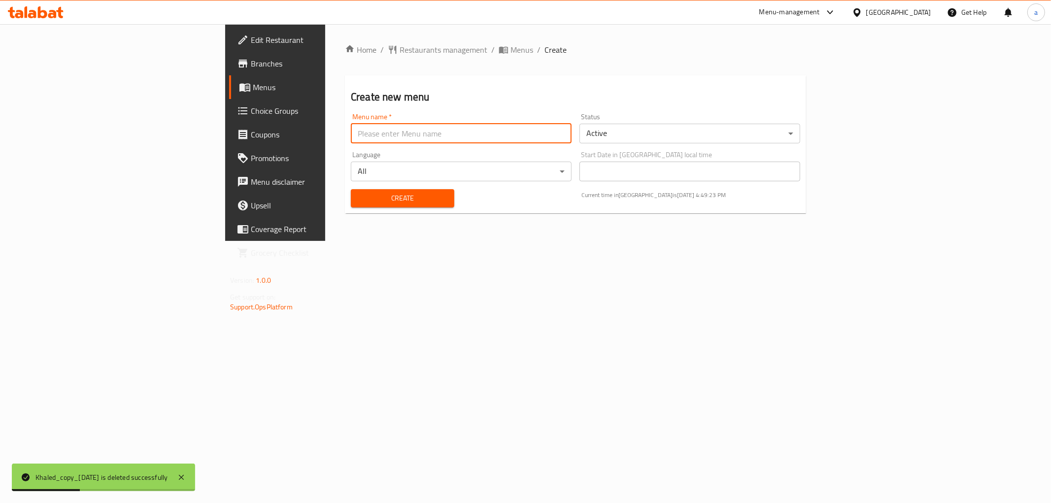
type input "amna"
click at [359, 194] on span "Create" at bounding box center [403, 198] width 88 height 12
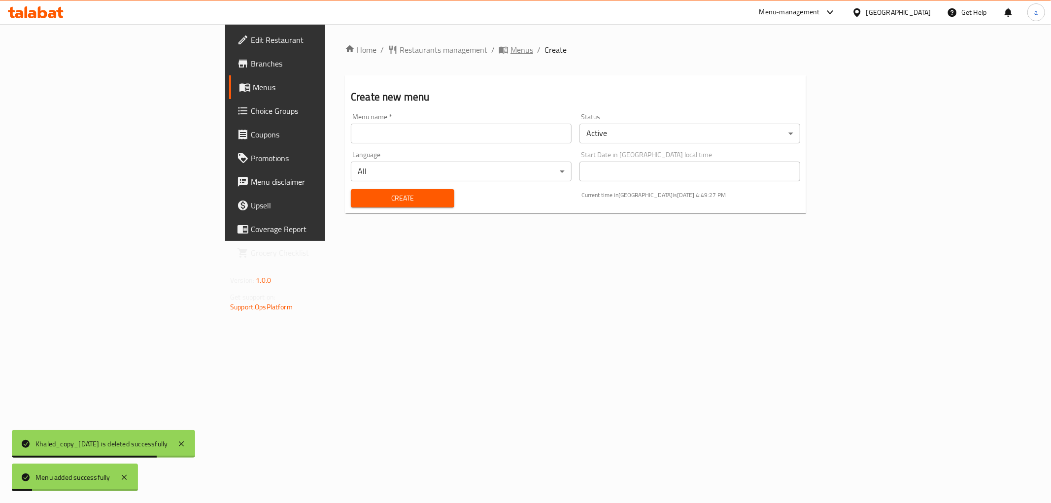
click at [510, 51] on span "Menus" at bounding box center [521, 50] width 23 height 12
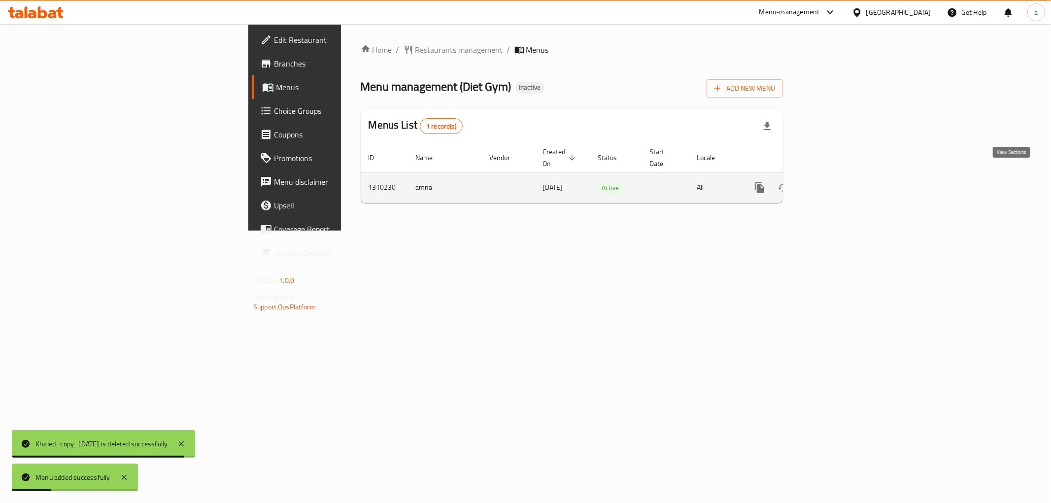
click at [836, 182] on icon "enhanced table" at bounding box center [831, 188] width 12 height 12
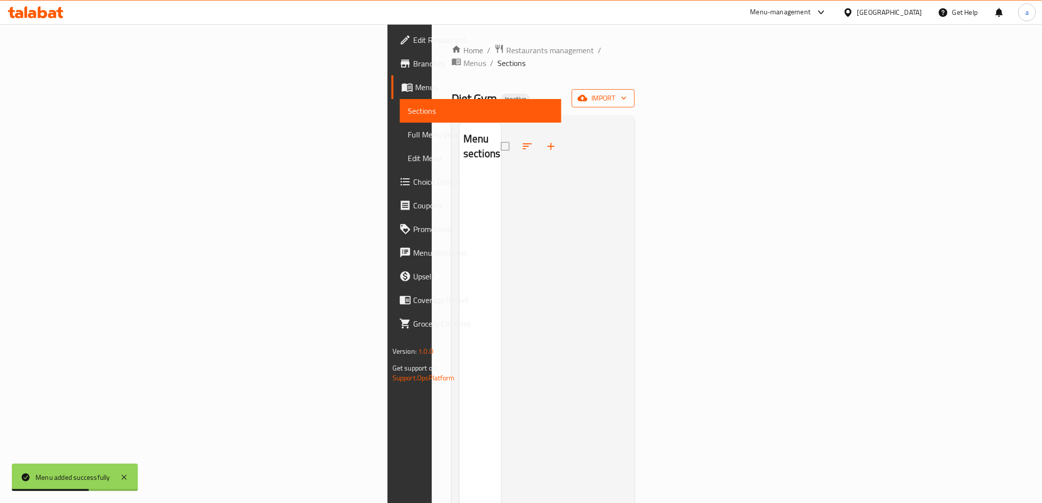
click at [627, 92] on span "import" at bounding box center [603, 98] width 47 height 12
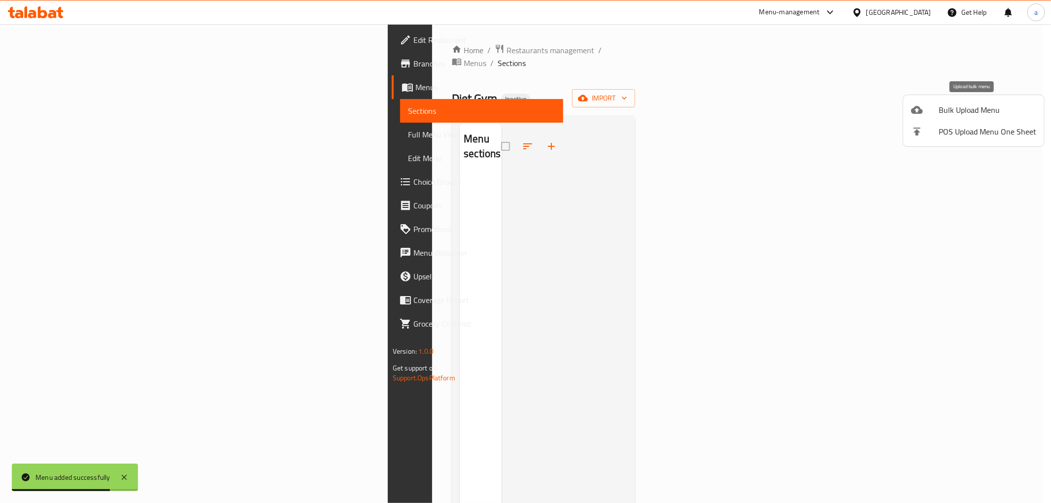
click at [968, 111] on span "Bulk Upload Menu" at bounding box center [987, 110] width 98 height 12
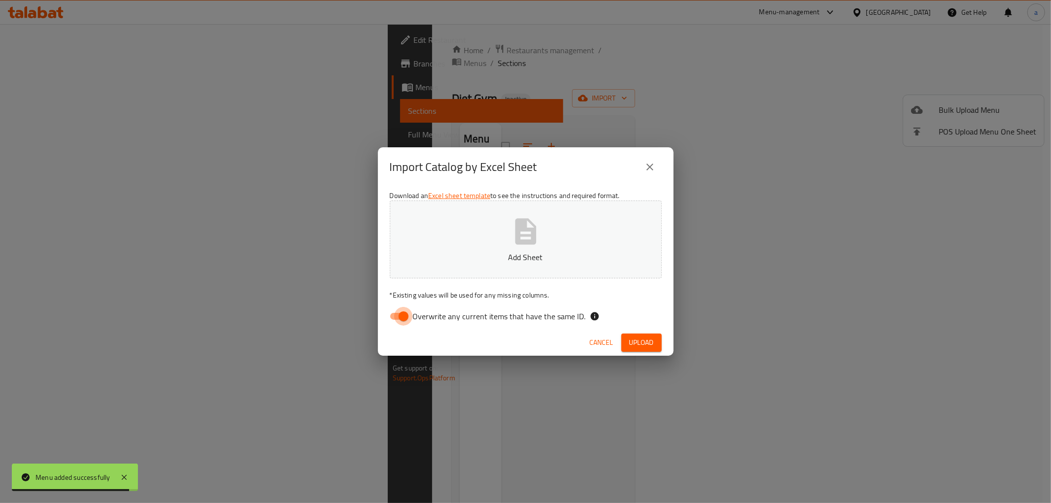
click at [402, 317] on input "Overwrite any current items that have the same ID." at bounding box center [403, 316] width 56 height 19
checkbox input "false"
click at [499, 239] on button "Add Sheet" at bounding box center [526, 239] width 272 height 78
click at [656, 338] on button "Upload" at bounding box center [641, 342] width 40 height 18
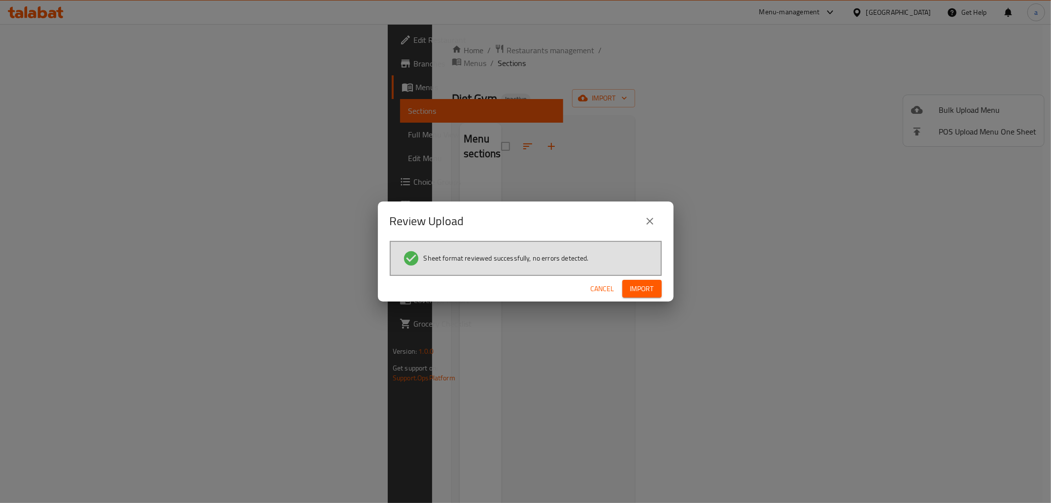
click at [630, 294] on button "Import" at bounding box center [641, 289] width 39 height 18
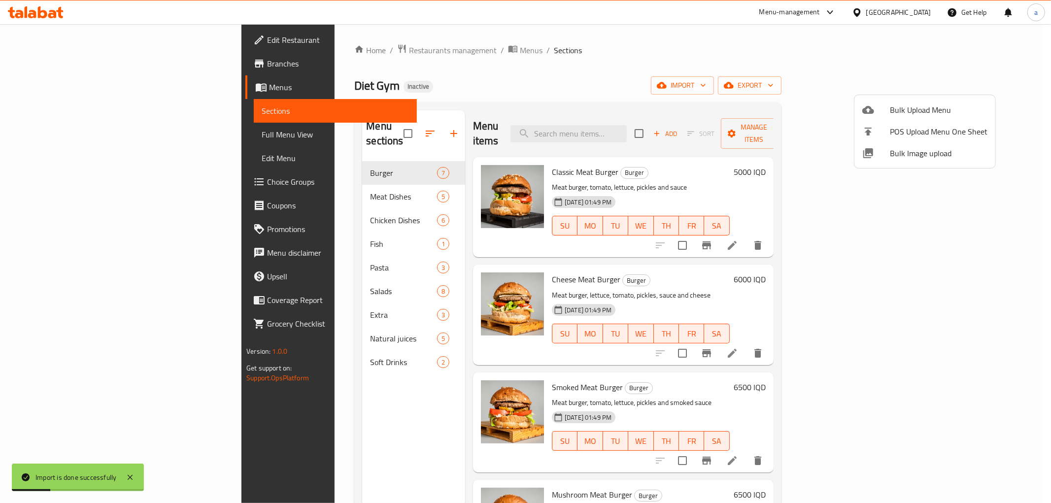
click at [434, 104] on div at bounding box center [525, 251] width 1051 height 503
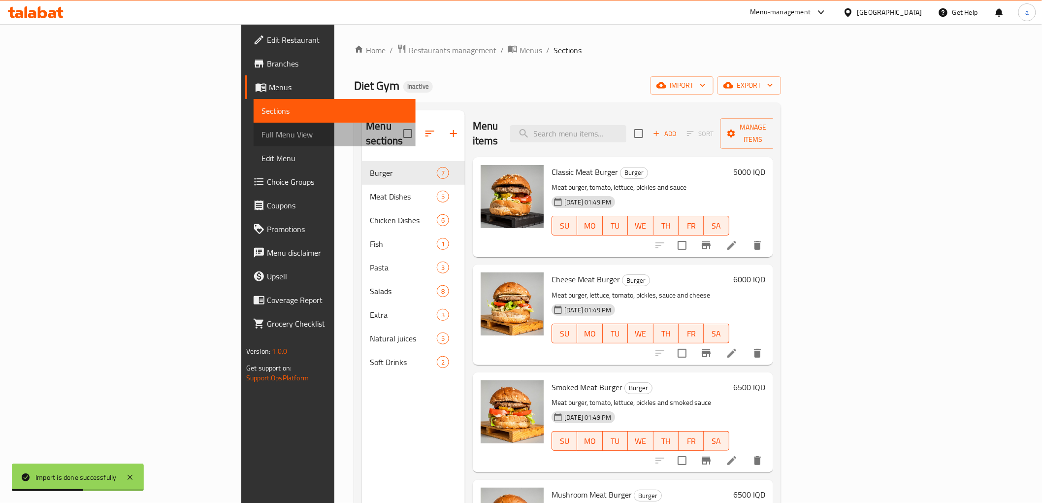
click at [262, 132] on span "Full Menu View" at bounding box center [335, 135] width 146 height 12
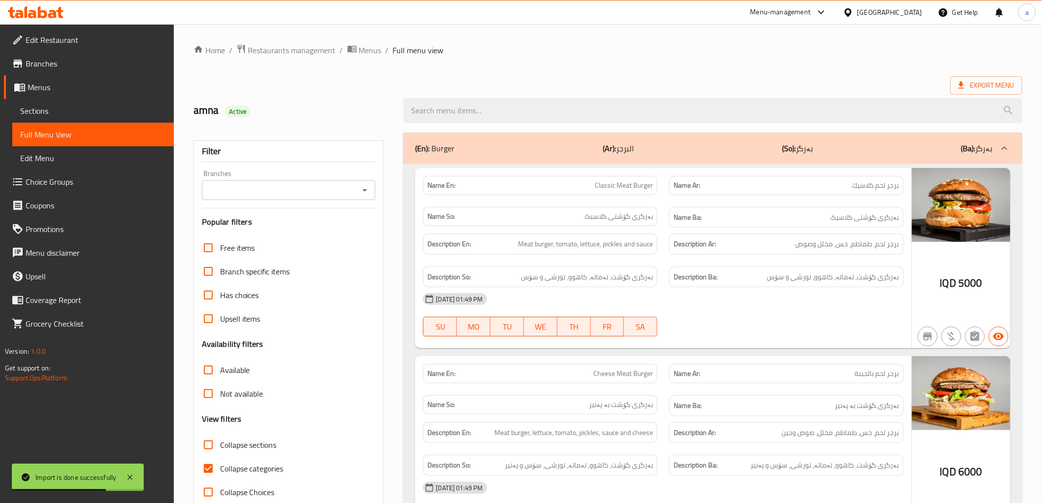
click at [230, 189] on input "Branches" at bounding box center [281, 190] width 152 height 14
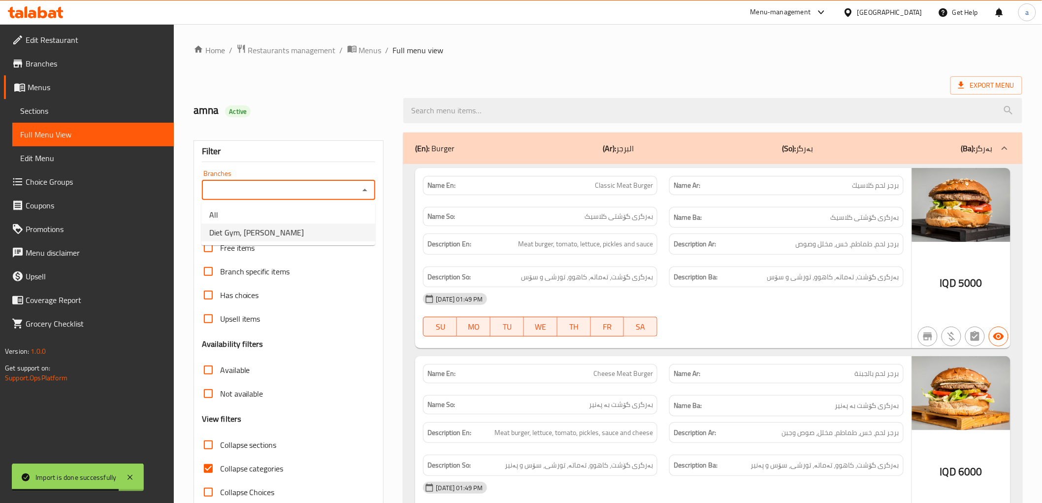
click at [242, 228] on span "Diet Gym, Al aathameya" at bounding box center [256, 233] width 95 height 12
type input "Diet Gym, Al aathameya"
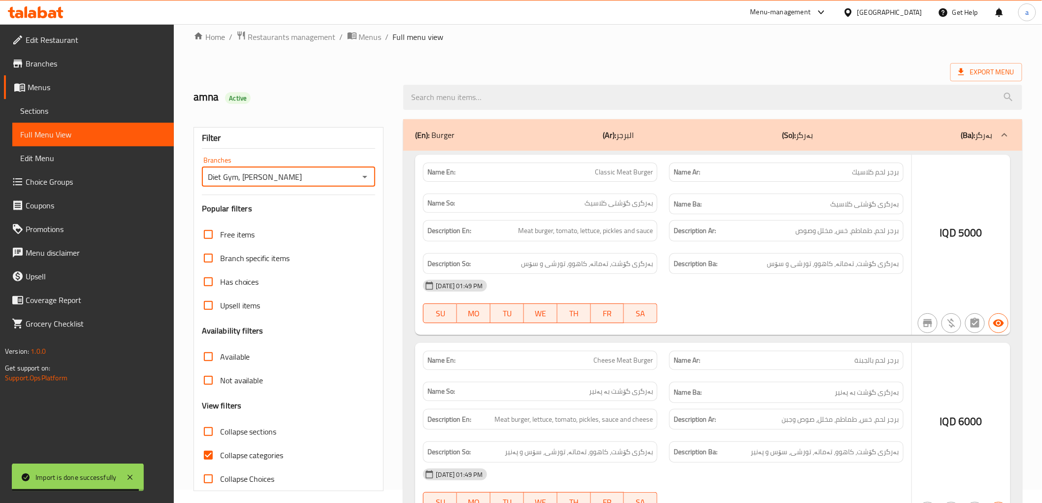
scroll to position [21, 0]
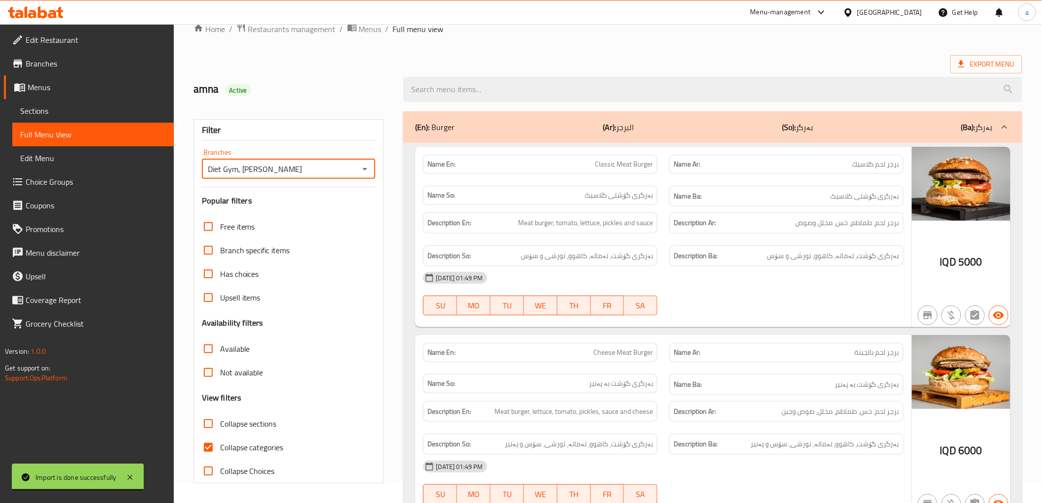
click at [229, 437] on label "Collapse categories" at bounding box center [240, 447] width 87 height 24
click at [220, 437] on input "Collapse categories" at bounding box center [209, 447] width 24 height 24
checkbox input "false"
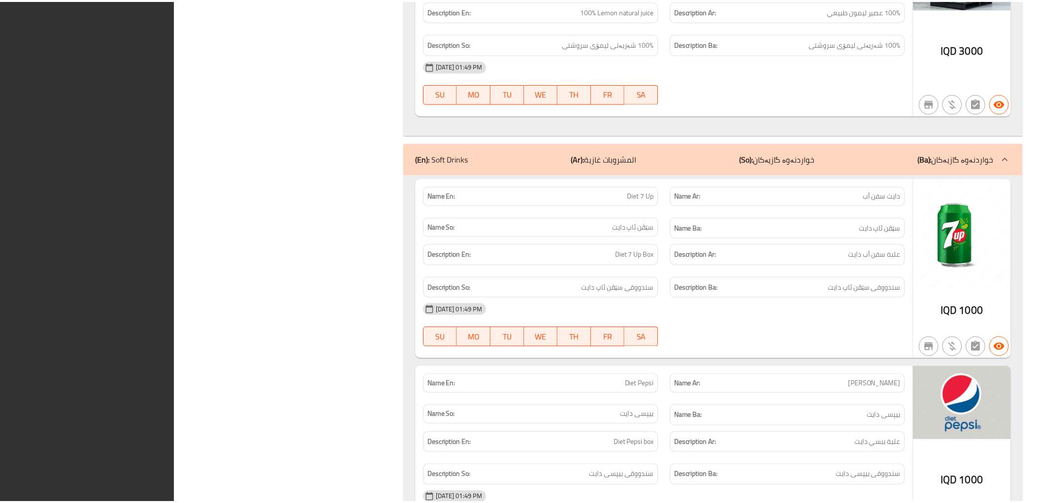
scroll to position [9741, 0]
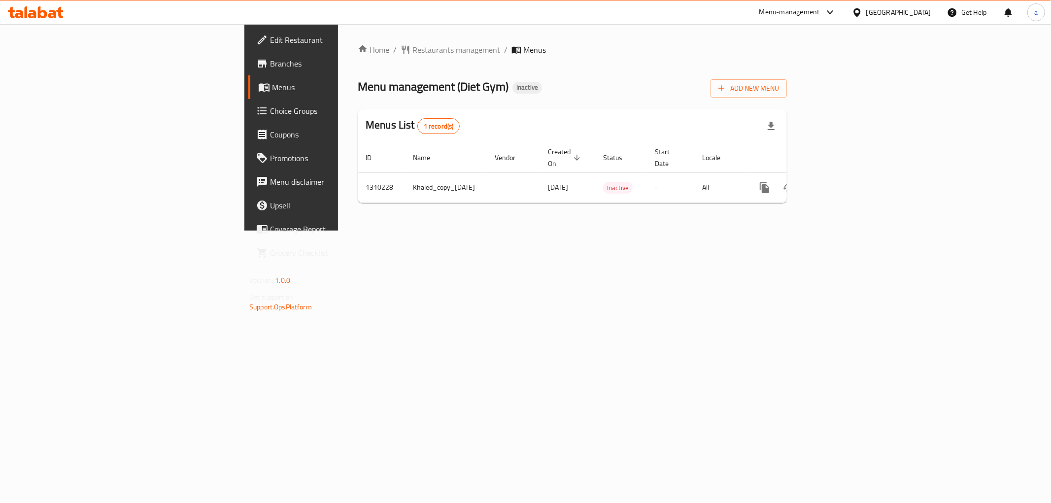
click at [50, 21] on div at bounding box center [35, 12] width 71 height 20
click at [56, 18] on icon at bounding box center [36, 12] width 56 height 12
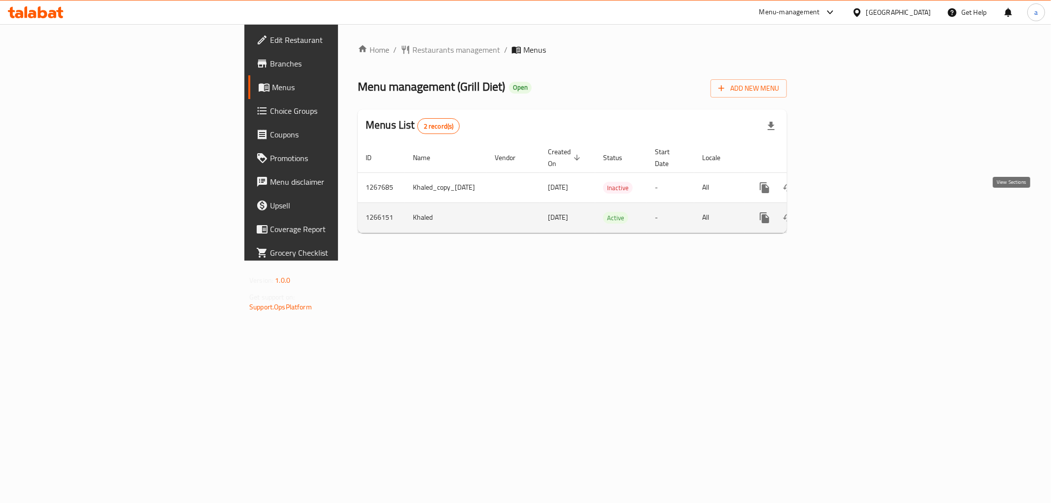
click at [841, 212] on icon "enhanced table" at bounding box center [836, 218] width 12 height 12
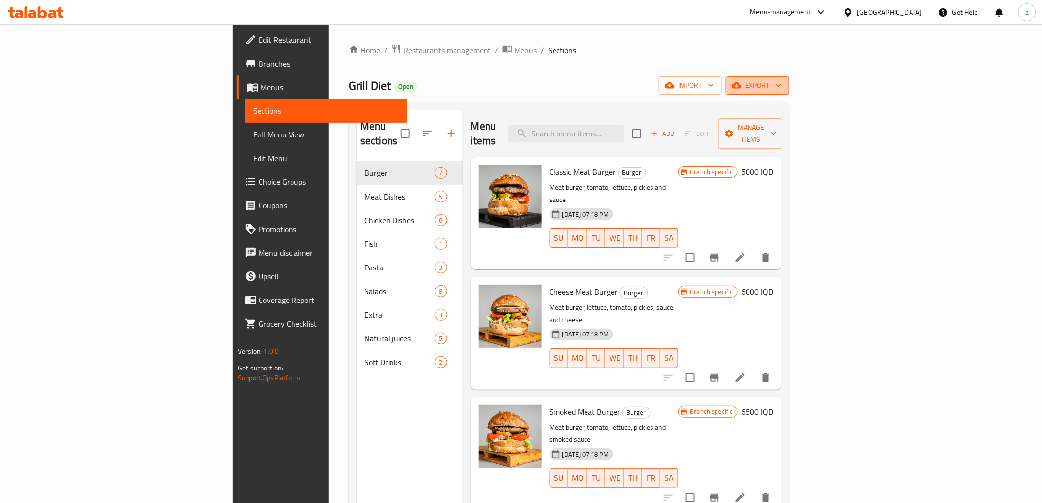
click at [784, 86] on icon "button" at bounding box center [779, 85] width 10 height 10
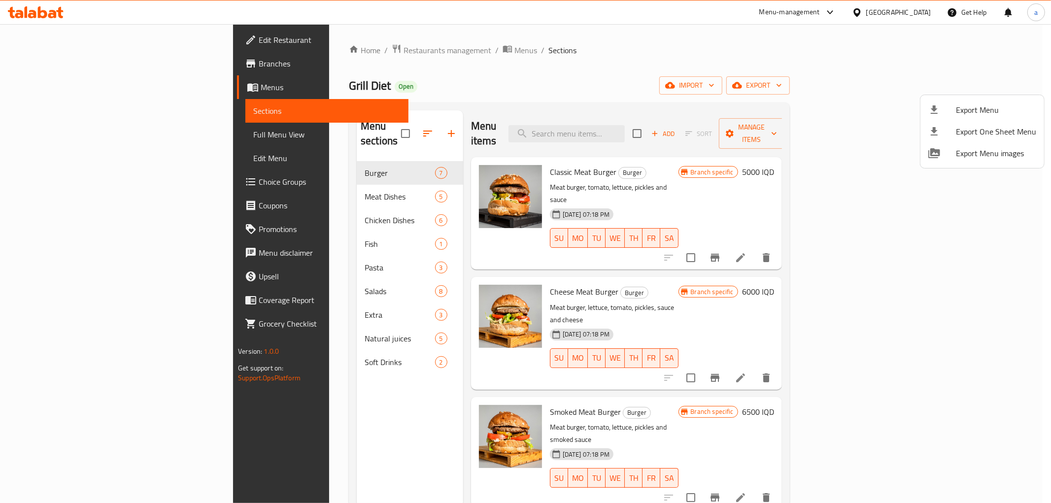
click at [851, 85] on div at bounding box center [525, 251] width 1051 height 503
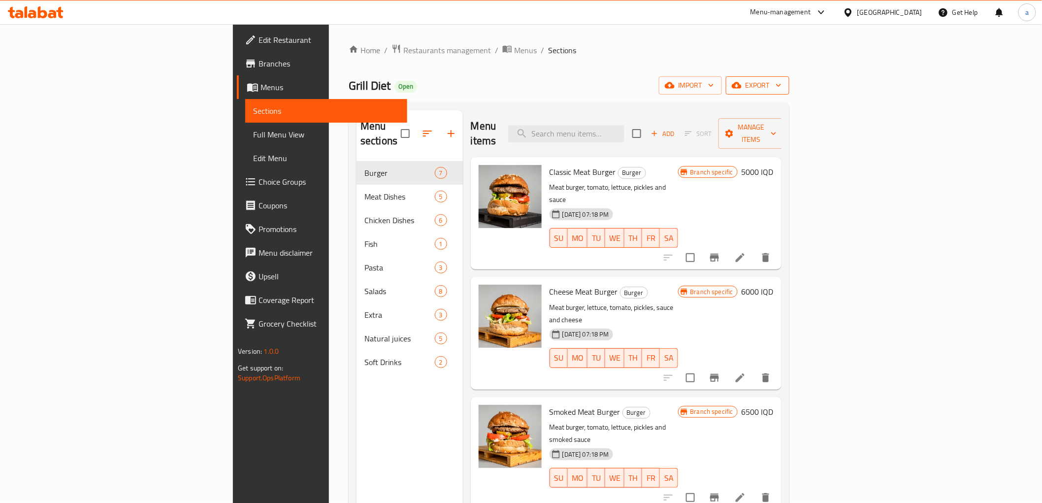
click at [782, 85] on span "export" at bounding box center [758, 85] width 48 height 12
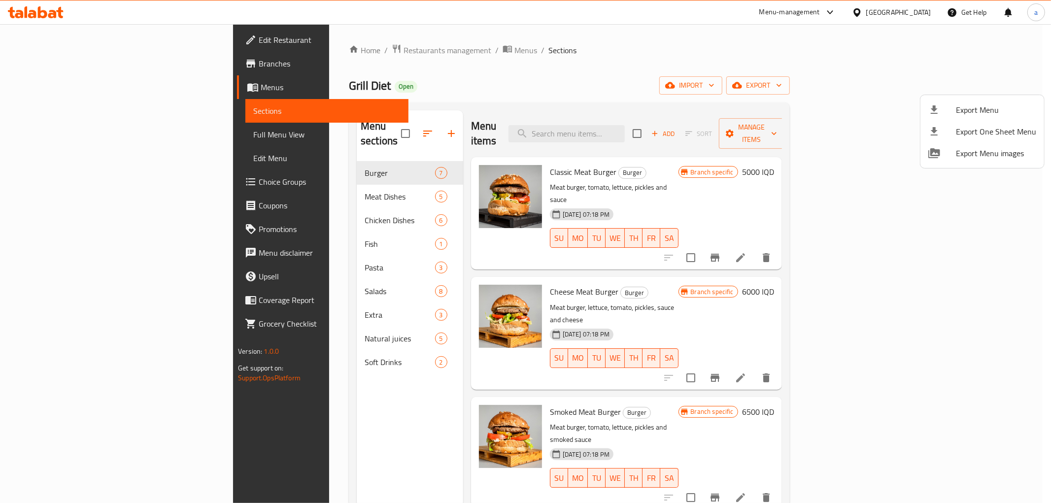
click at [765, 105] on div at bounding box center [525, 251] width 1051 height 503
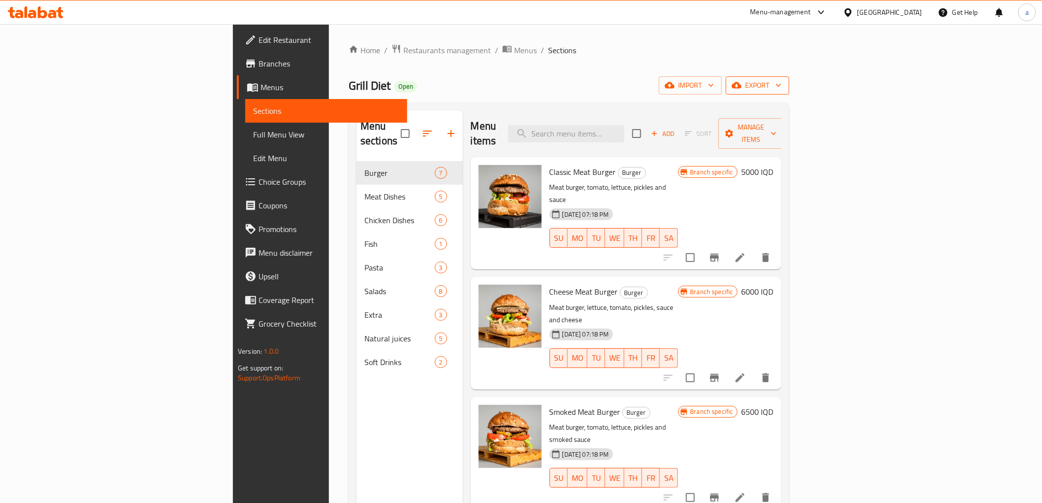
click at [782, 85] on span "export" at bounding box center [758, 85] width 48 height 12
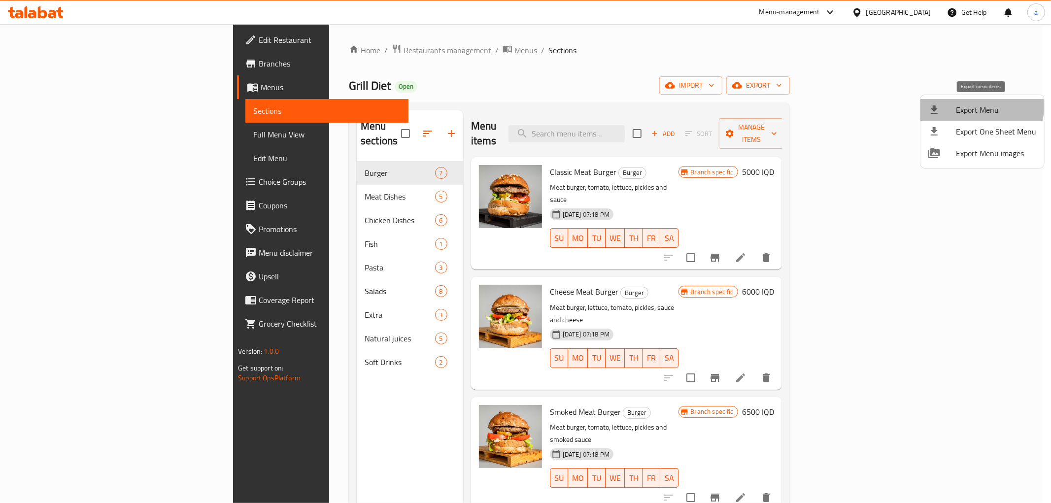
click at [966, 104] on span "Export Menu" at bounding box center [996, 110] width 80 height 12
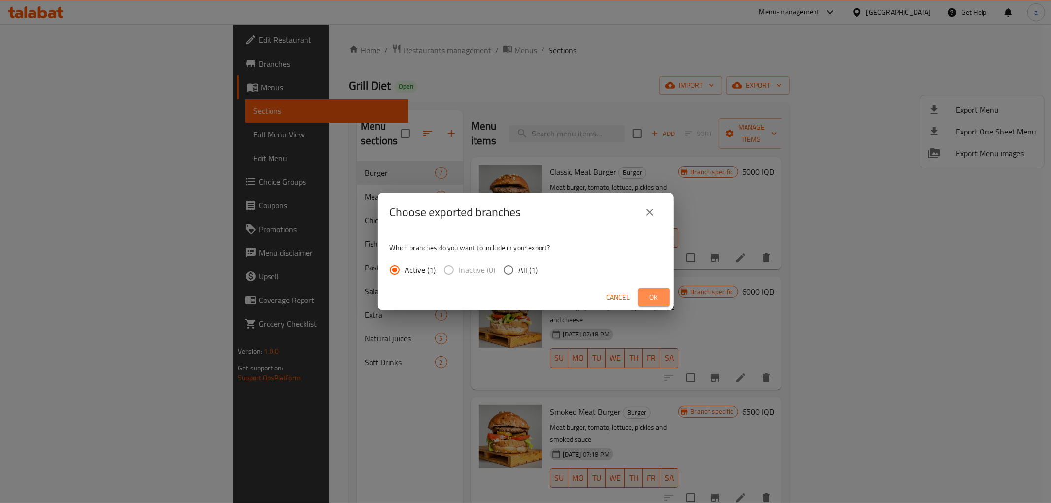
click at [649, 297] on span "Ok" at bounding box center [654, 297] width 16 height 12
